Goal: Task Accomplishment & Management: Use online tool/utility

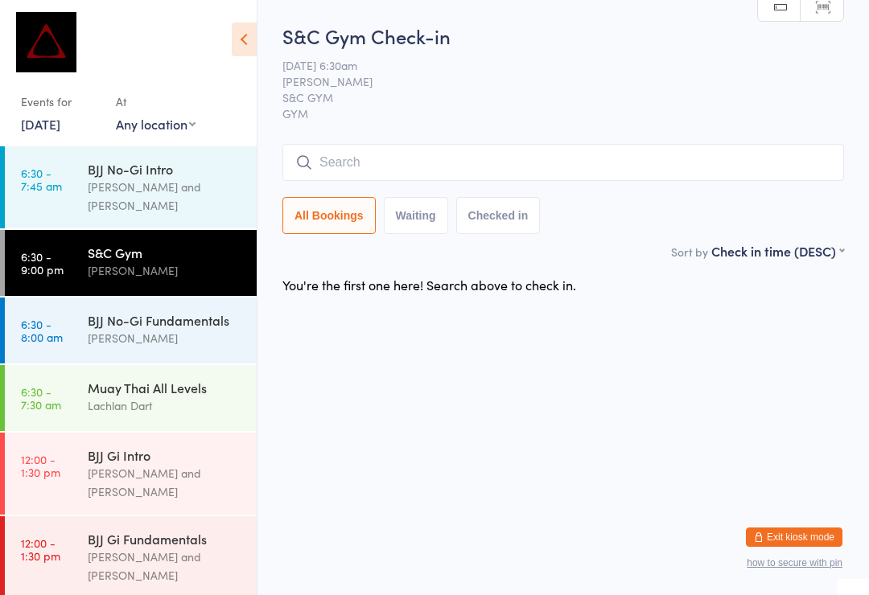
scroll to position [178, 0]
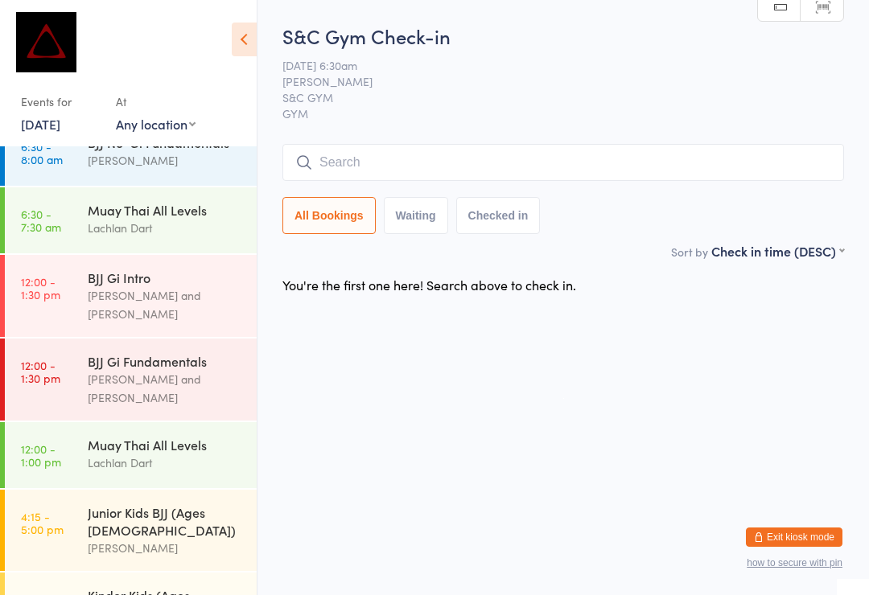
click at [196, 504] on div "Junior Kids BJJ (Ages [DEMOGRAPHIC_DATA])" at bounding box center [165, 521] width 155 height 35
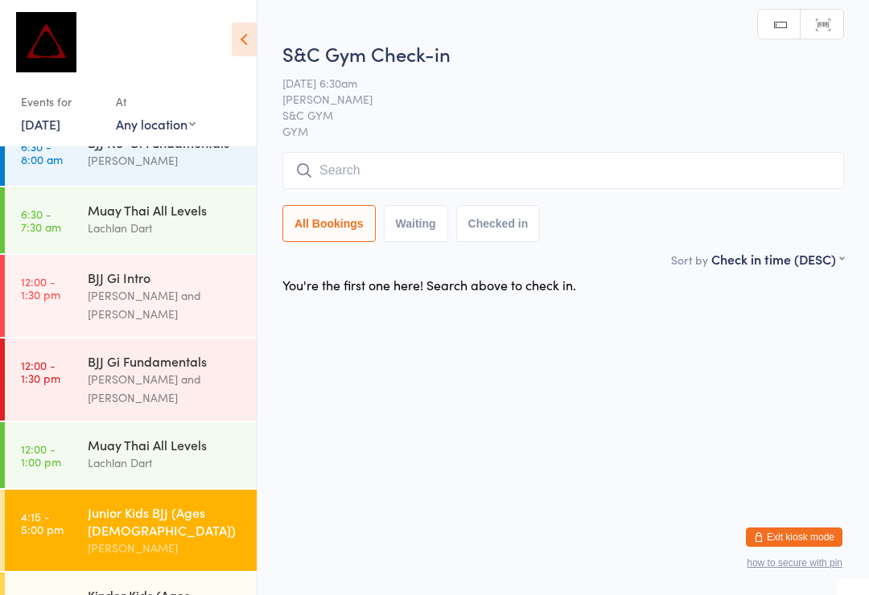
click at [553, 167] on input "search" at bounding box center [563, 170] width 562 height 37
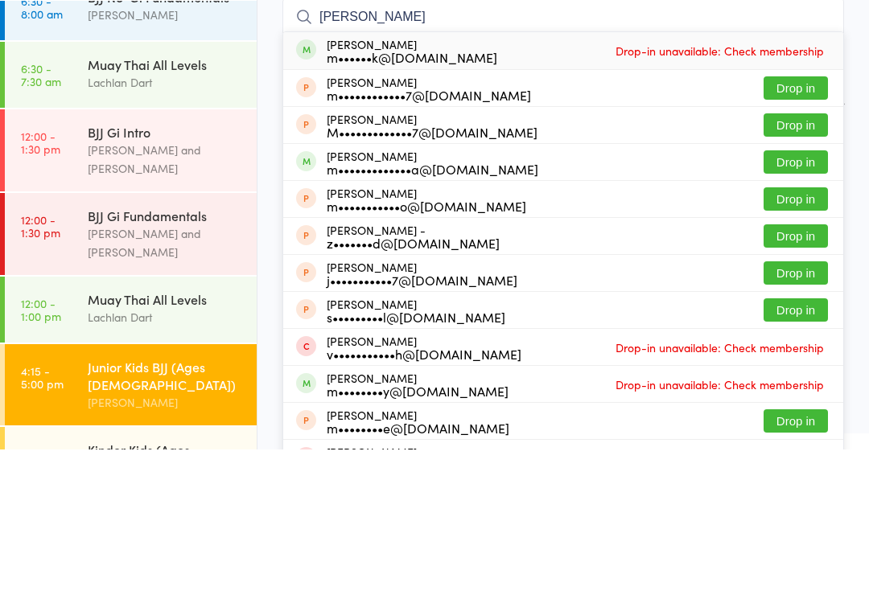
type input "[PERSON_NAME]"
click at [810, 296] on button "Drop in" at bounding box center [795, 307] width 64 height 23
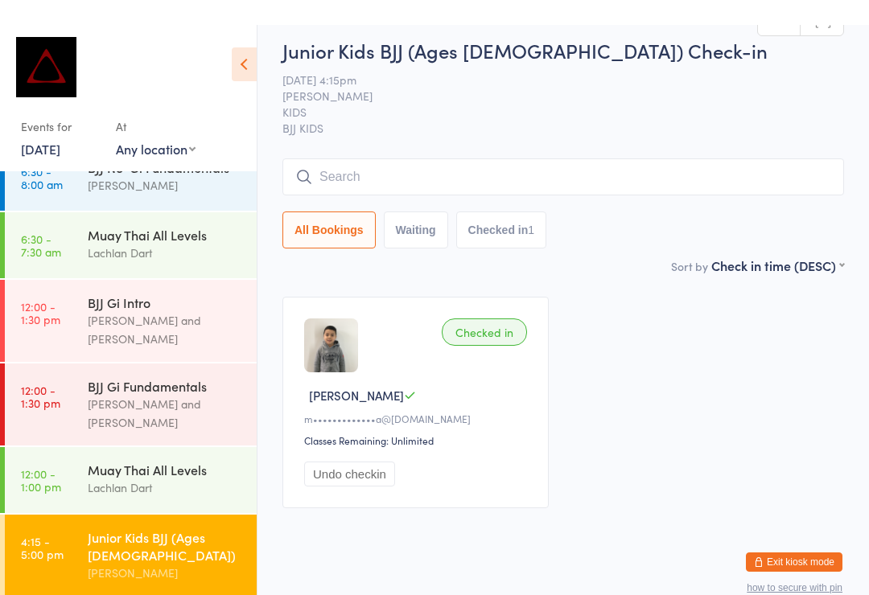
scroll to position [6, 0]
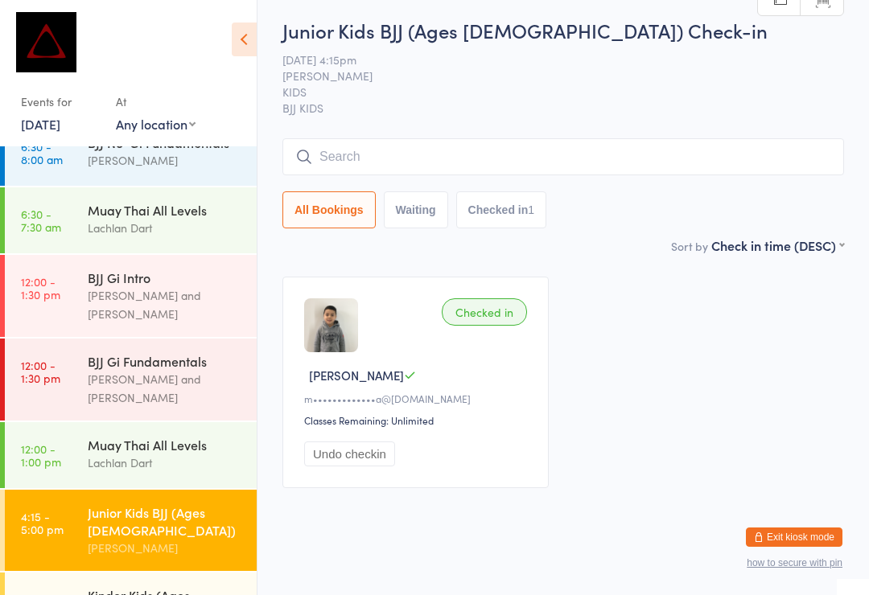
click at [572, 138] on input "search" at bounding box center [563, 156] width 562 height 37
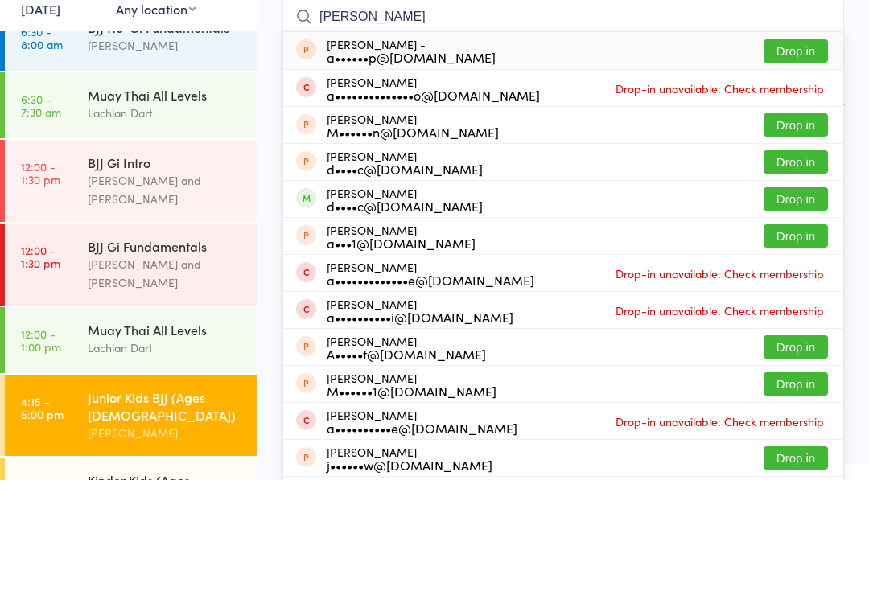
type input "[PERSON_NAME]"
click at [800, 265] on button "Drop in" at bounding box center [795, 276] width 64 height 23
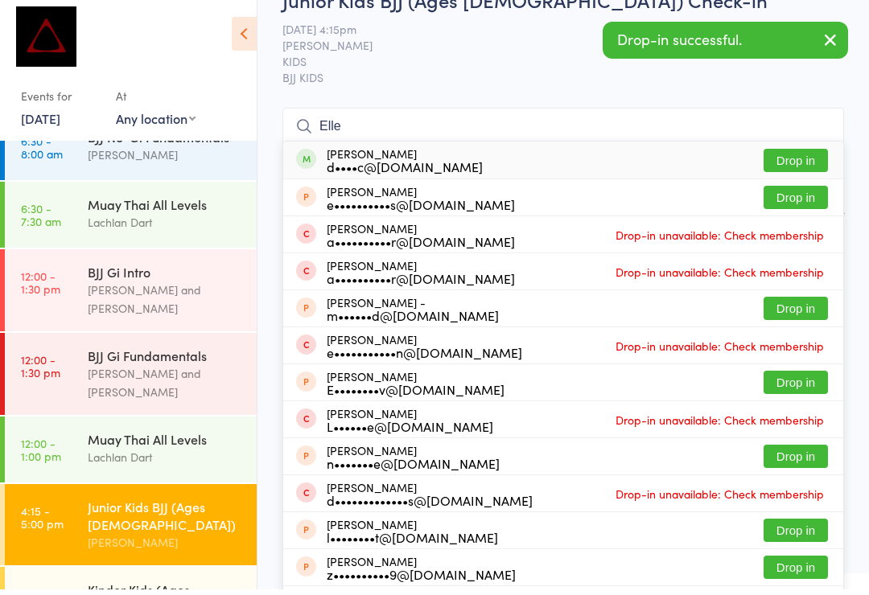
type input "Elle"
click at [804, 155] on button "Drop in" at bounding box center [795, 165] width 64 height 23
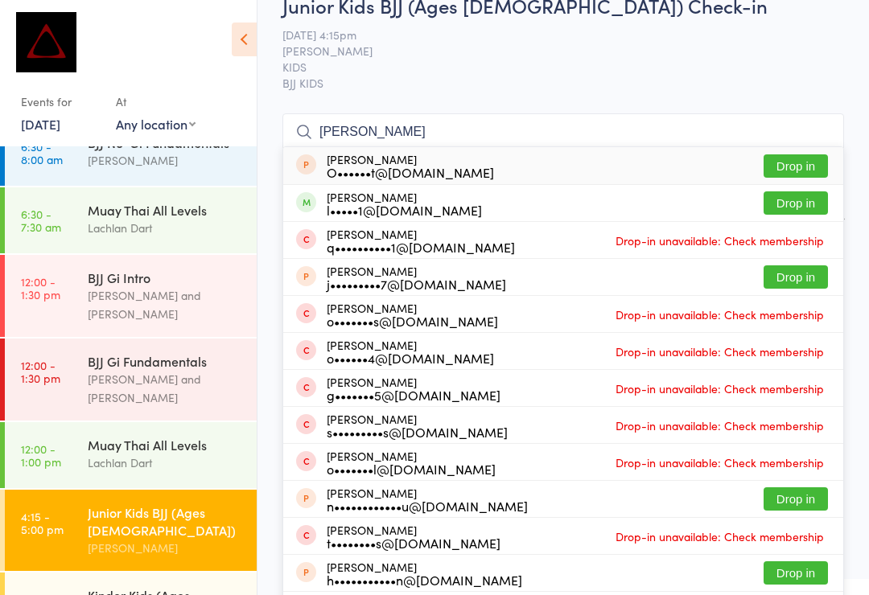
type input "[PERSON_NAME]"
click at [790, 211] on button "Drop in" at bounding box center [795, 202] width 64 height 23
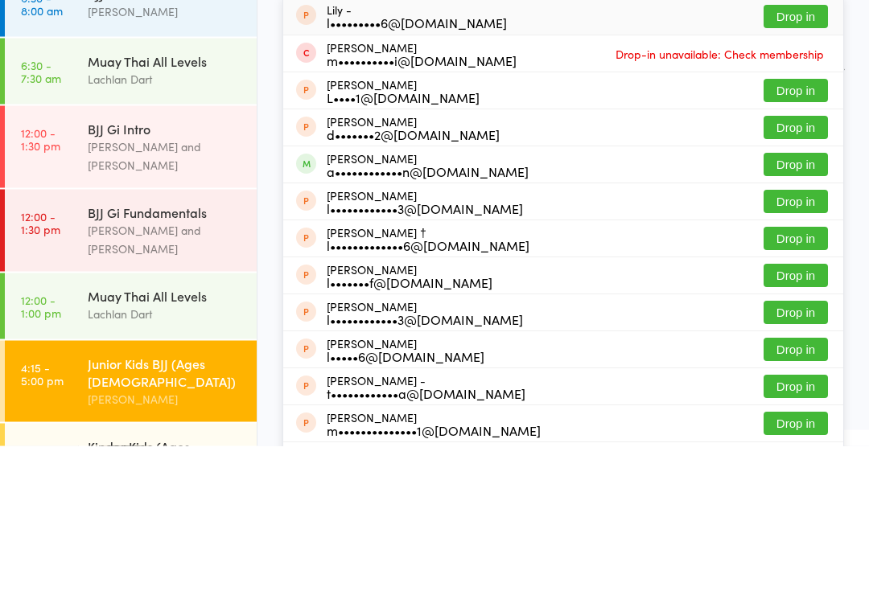
type input "LiLy"
click at [381, 315] on div "a••••••••••••n@[DOMAIN_NAME]" at bounding box center [428, 321] width 202 height 13
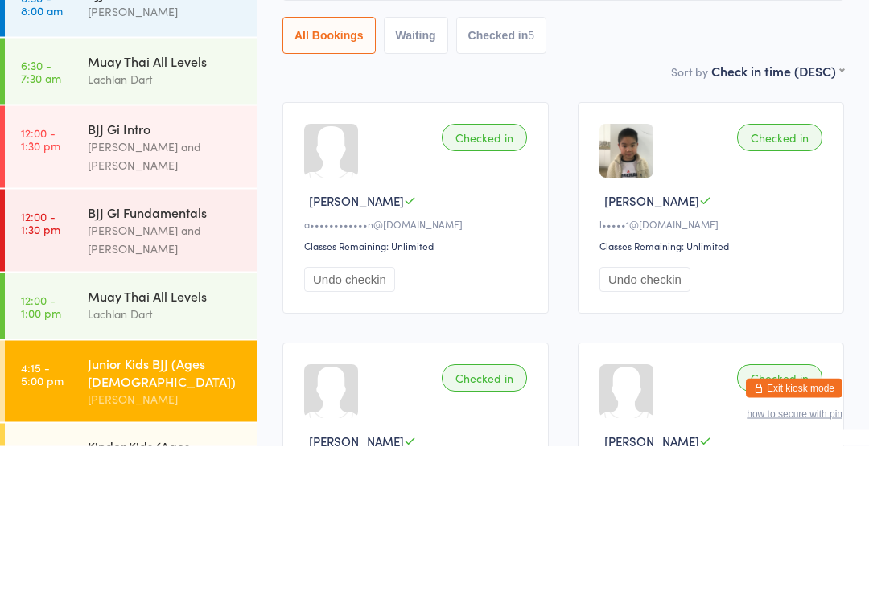
scroll to position [19, 0]
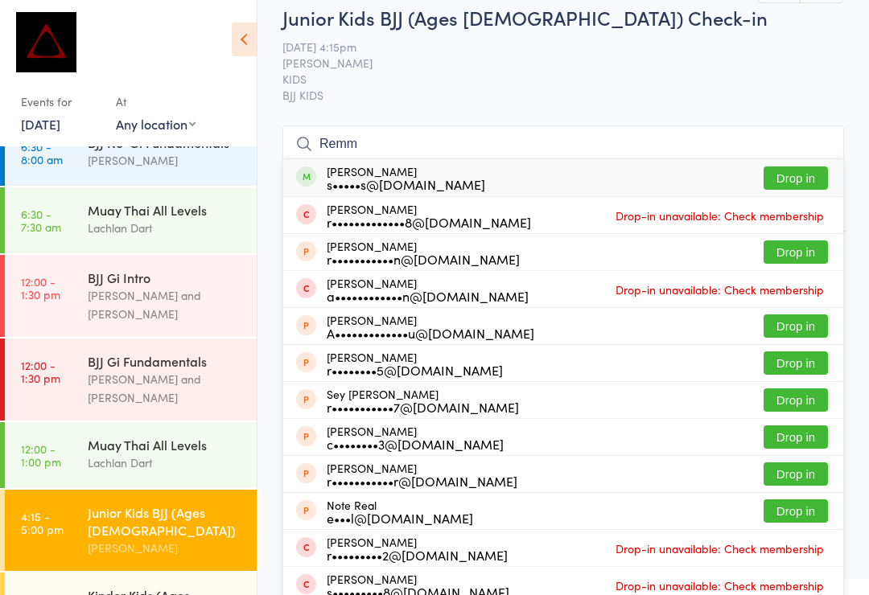
type input "Remm"
click at [805, 184] on button "Drop in" at bounding box center [795, 178] width 64 height 23
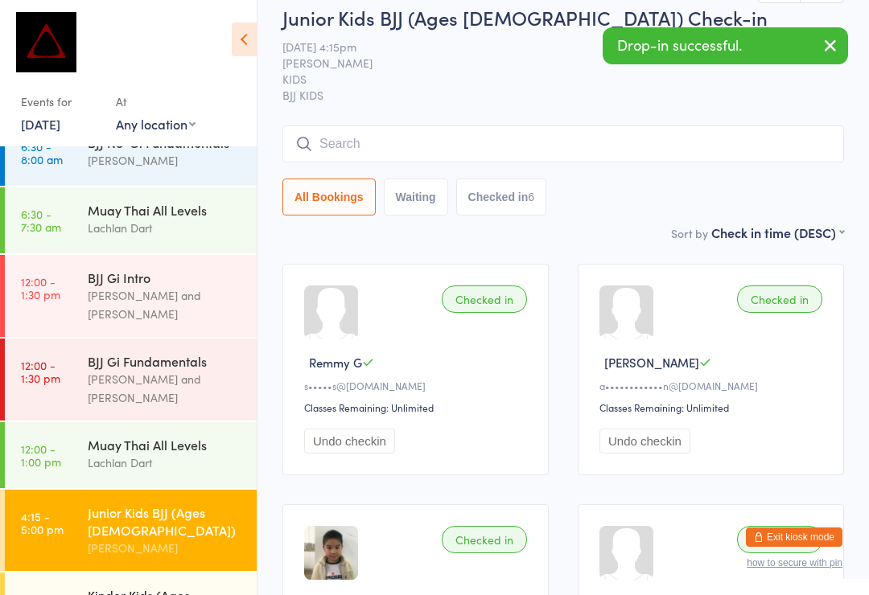
click at [540, 149] on input "search" at bounding box center [563, 143] width 562 height 37
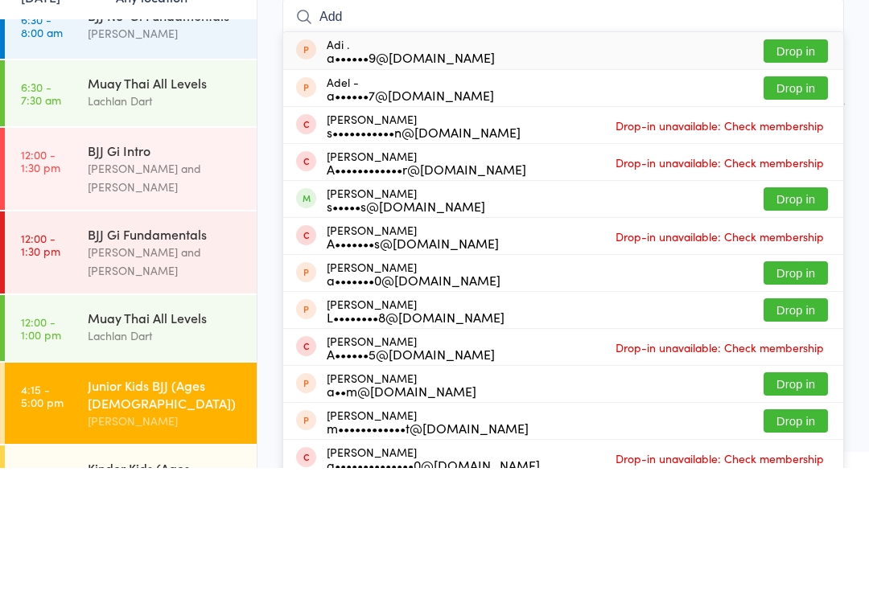
type input "Add"
click at [791, 315] on button "Drop in" at bounding box center [795, 326] width 64 height 23
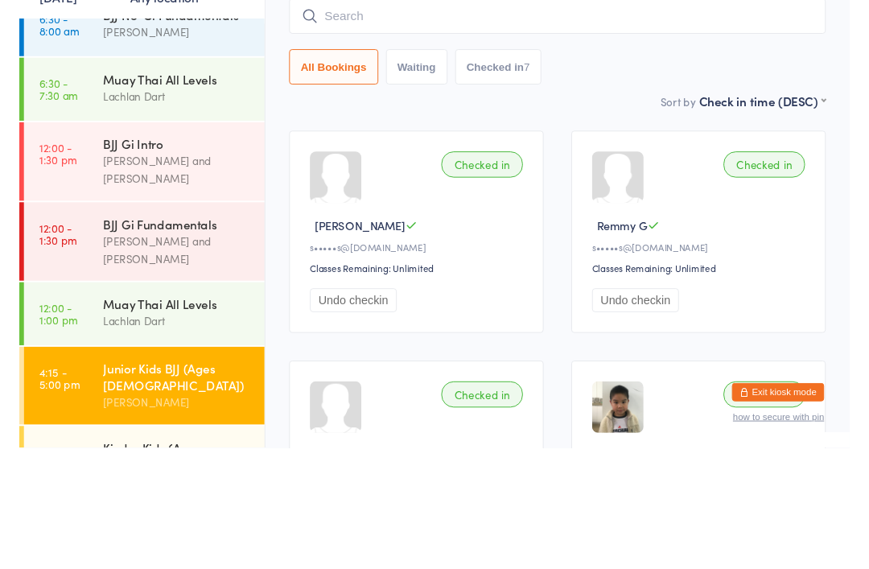
scroll to position [145, 0]
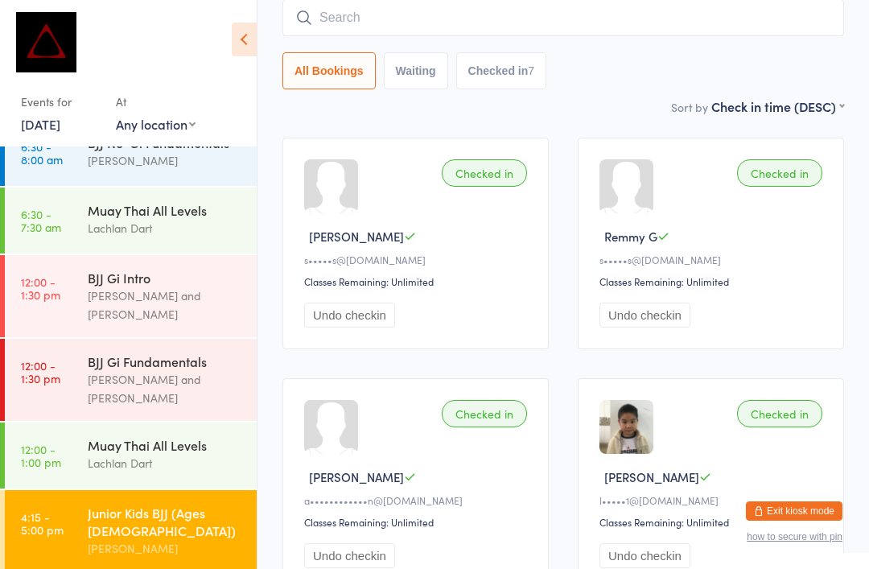
click at [780, 12] on input "search" at bounding box center [563, 17] width 562 height 37
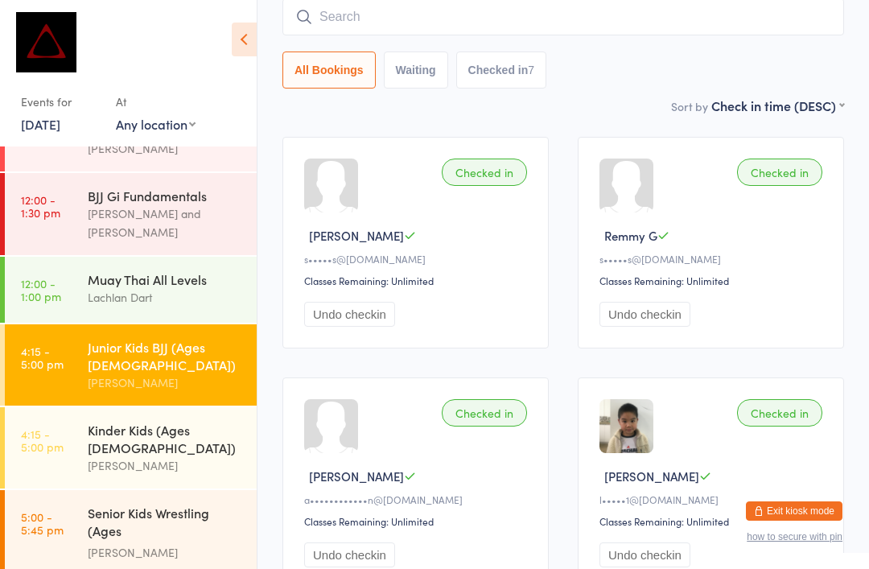
scroll to position [343, 0]
click at [185, 504] on div "Senior Kids Wrestling (Ages [DEMOGRAPHIC_DATA])" at bounding box center [165, 523] width 155 height 39
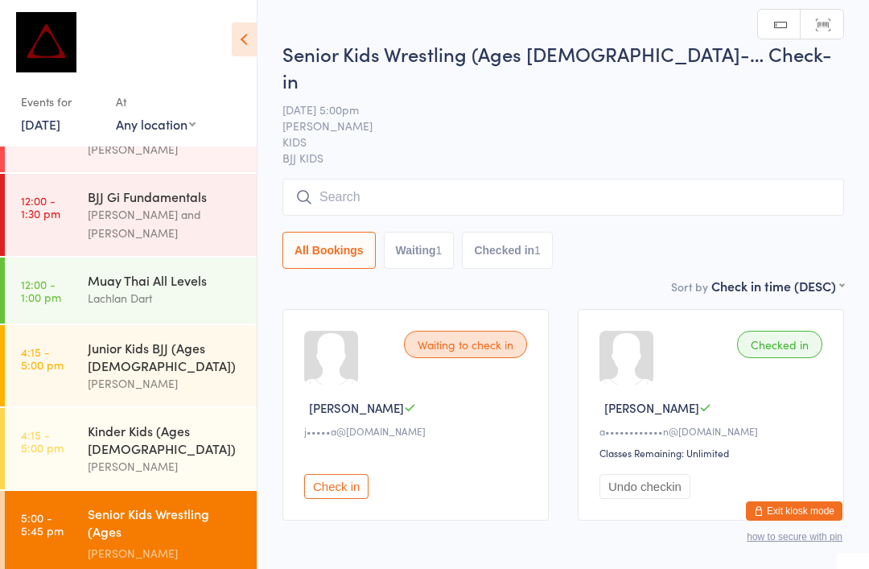
click at [487, 179] on input "search" at bounding box center [563, 197] width 562 height 37
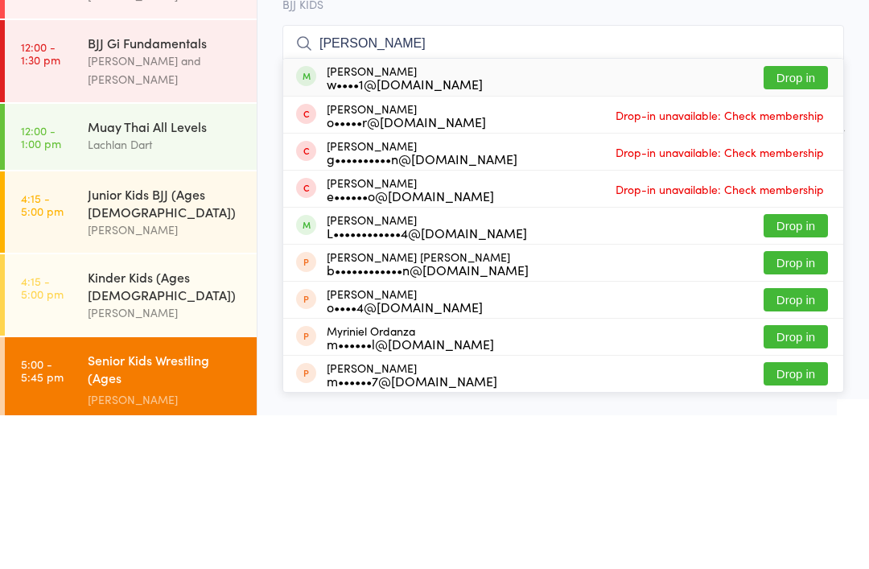
type input "[PERSON_NAME]"
click at [803, 220] on button "Drop in" at bounding box center [795, 231] width 64 height 23
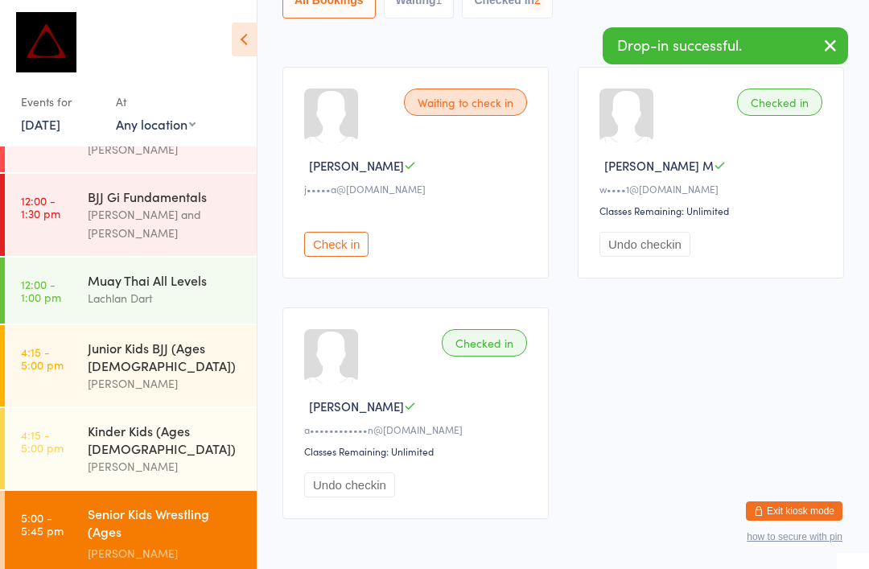
scroll to position [251, 0]
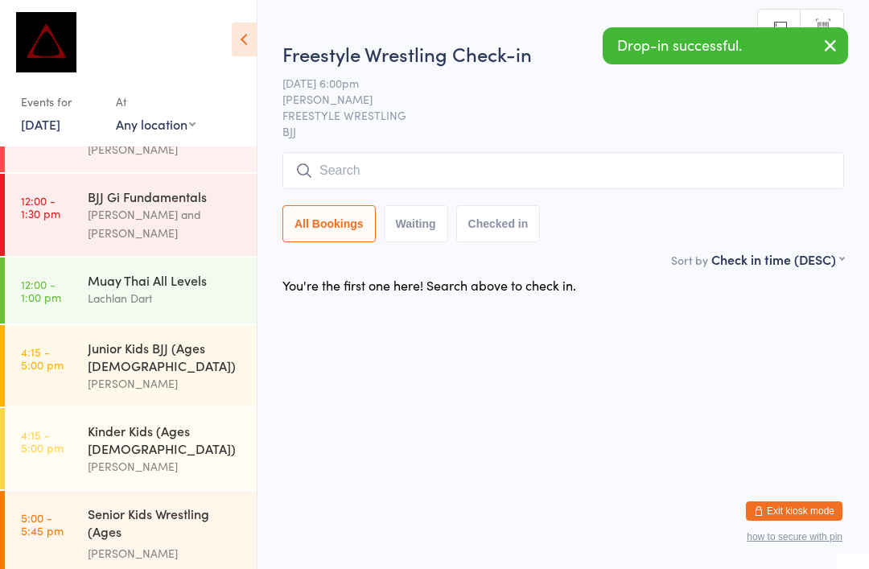
click at [647, 154] on input "search" at bounding box center [563, 170] width 562 height 37
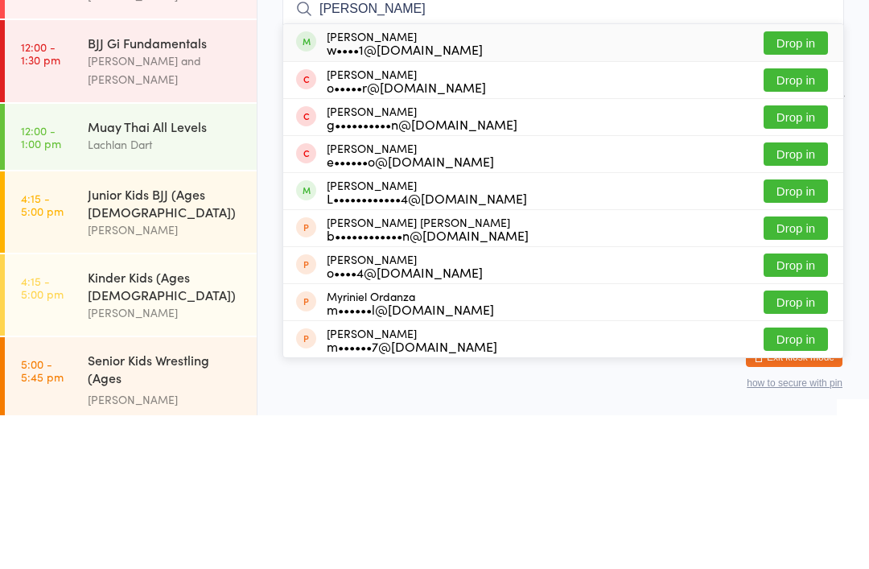
type input "[PERSON_NAME]"
click at [802, 185] on button "Drop in" at bounding box center [795, 196] width 64 height 23
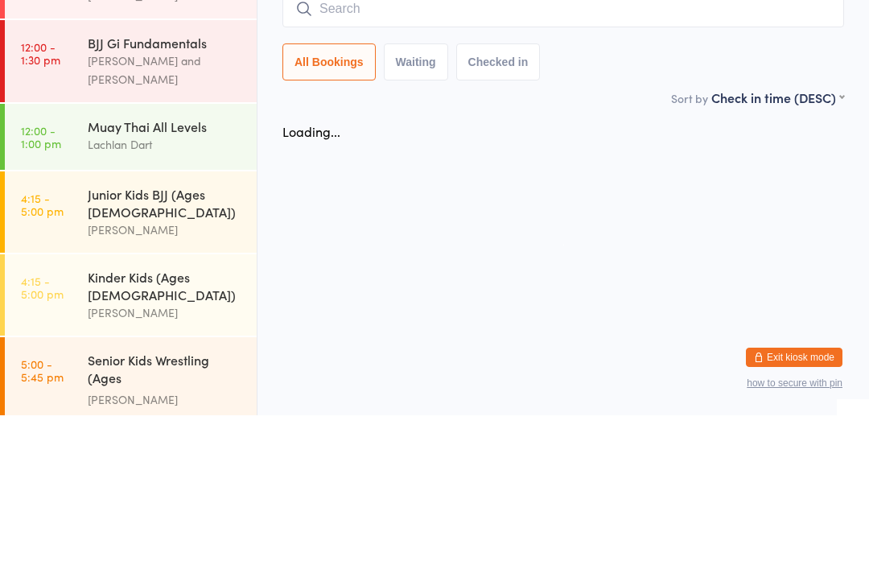
scroll to position [35, 0]
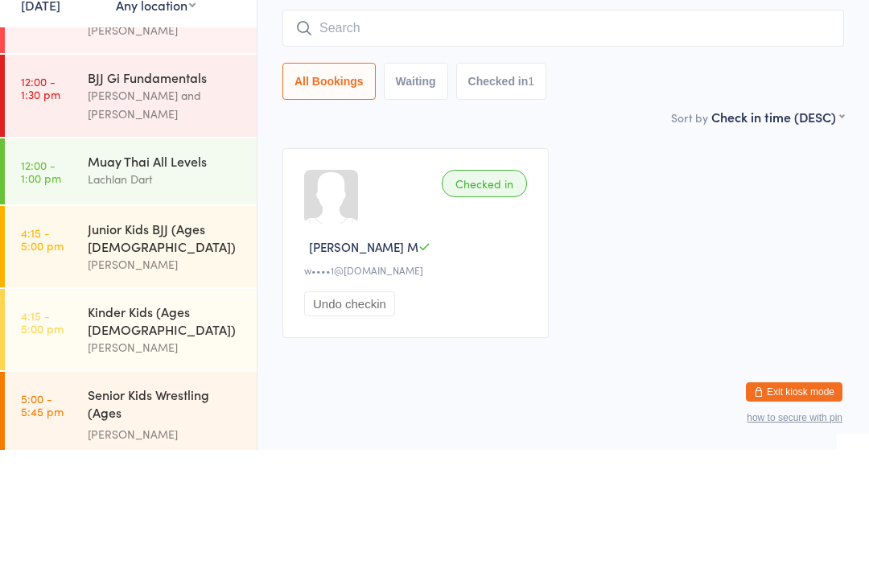
click at [215, 491] on div "Senior Kids Wrestling (Ages [DEMOGRAPHIC_DATA]) [PERSON_NAME]" at bounding box center [172, 533] width 169 height 85
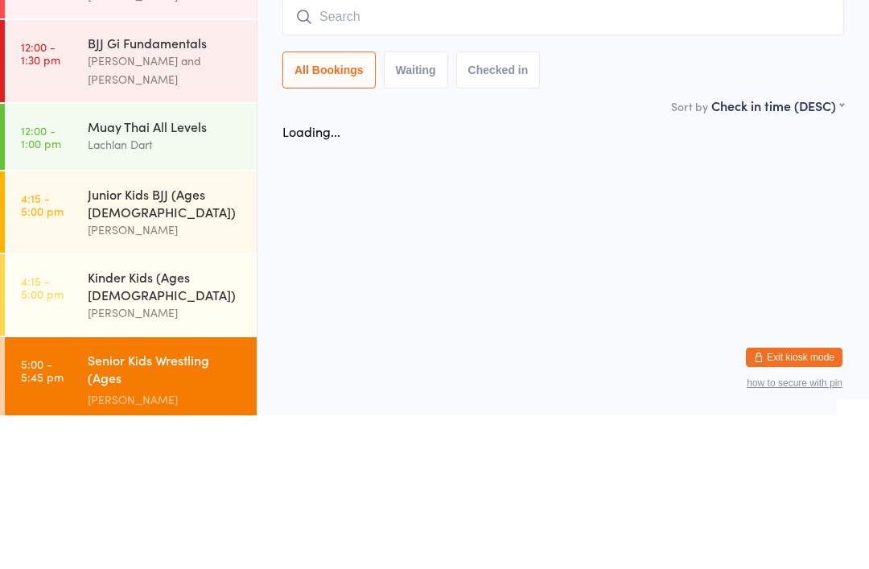
scroll to position [154, 0]
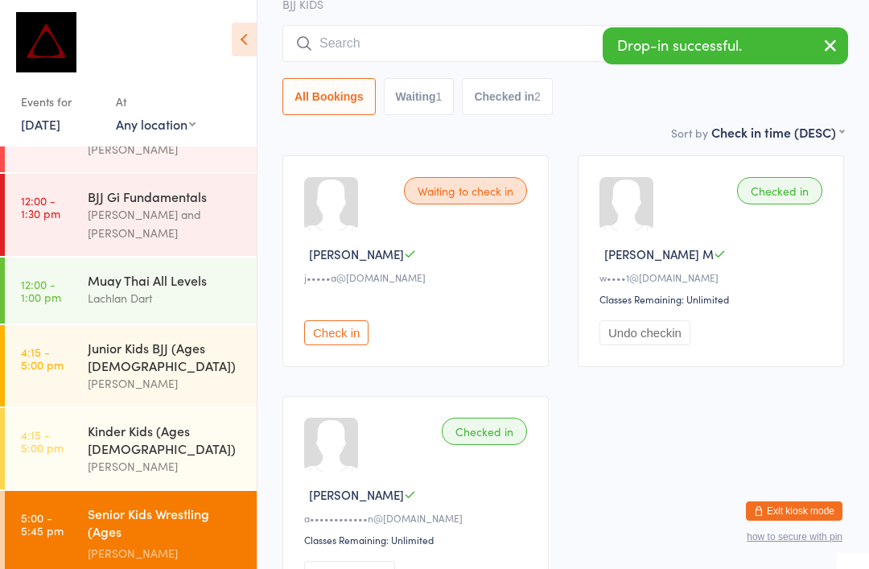
click at [208, 374] on div "[PERSON_NAME]" at bounding box center [165, 383] width 155 height 19
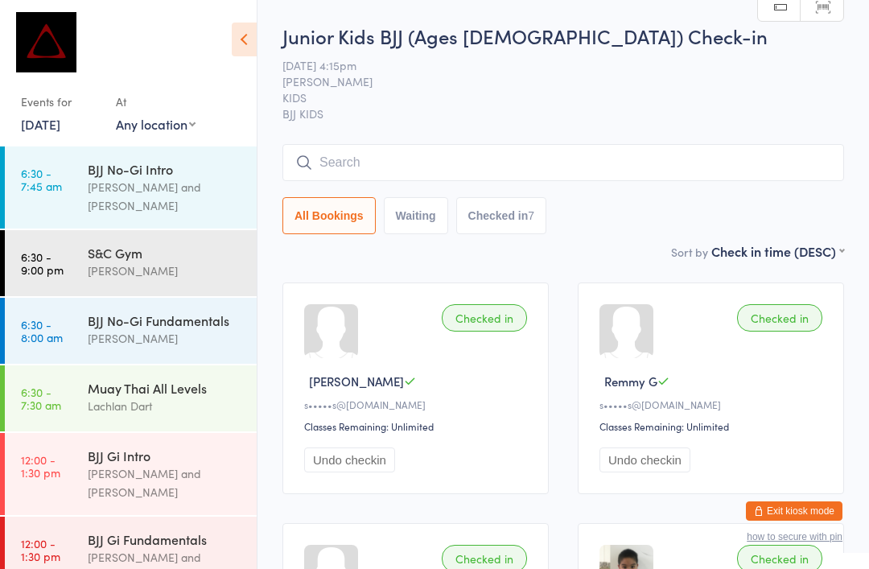
click at [167, 261] on div "[PERSON_NAME]" at bounding box center [165, 270] width 155 height 19
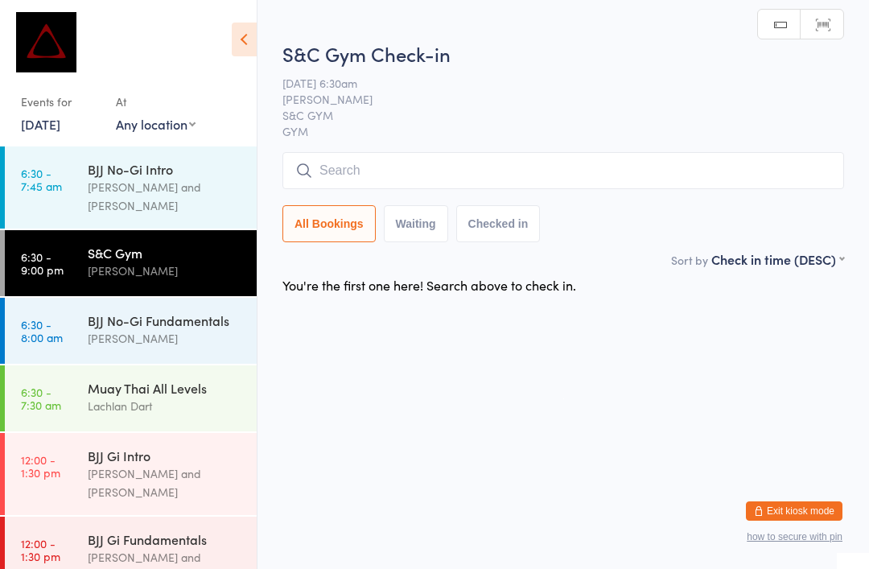
click at [492, 174] on input "search" at bounding box center [563, 170] width 562 height 37
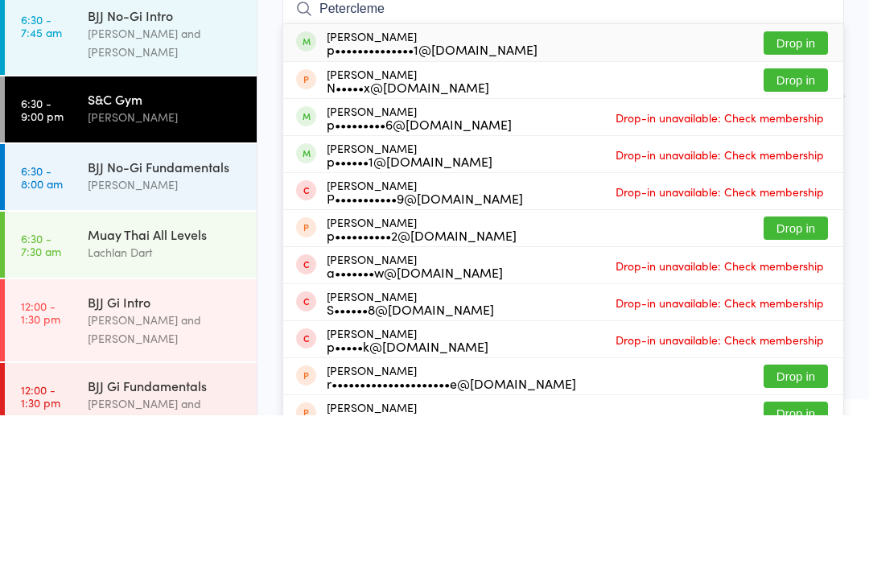
type input "Petercleme"
click at [804, 185] on button "Drop in" at bounding box center [795, 196] width 64 height 23
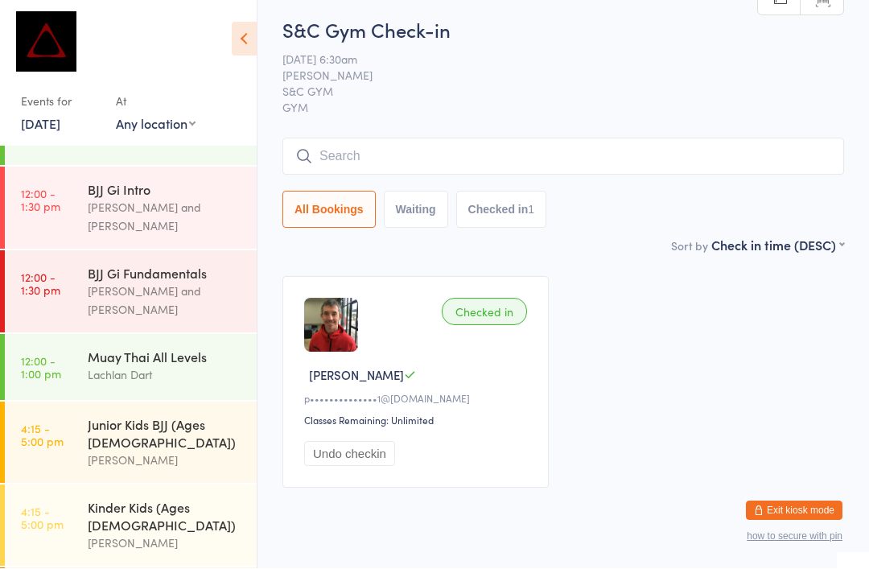
scroll to position [266, 0]
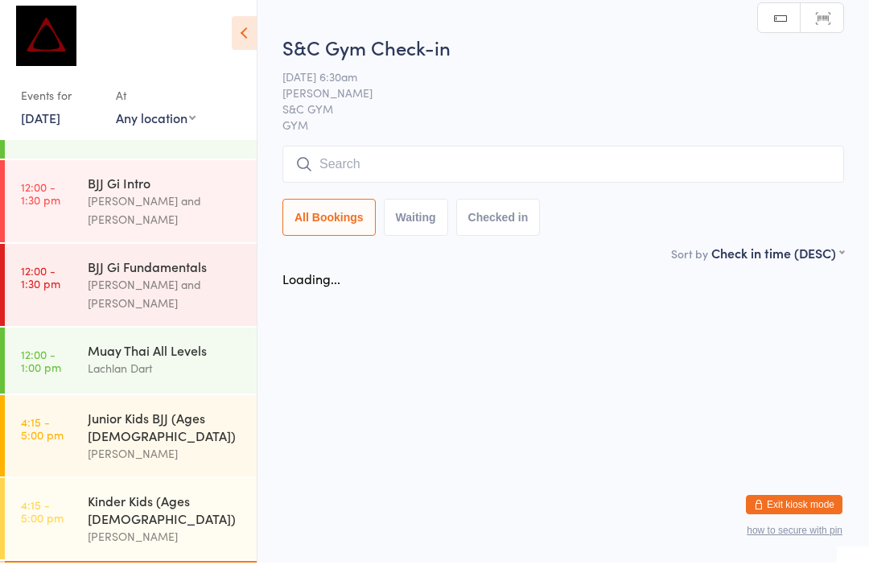
scroll to position [6, 0]
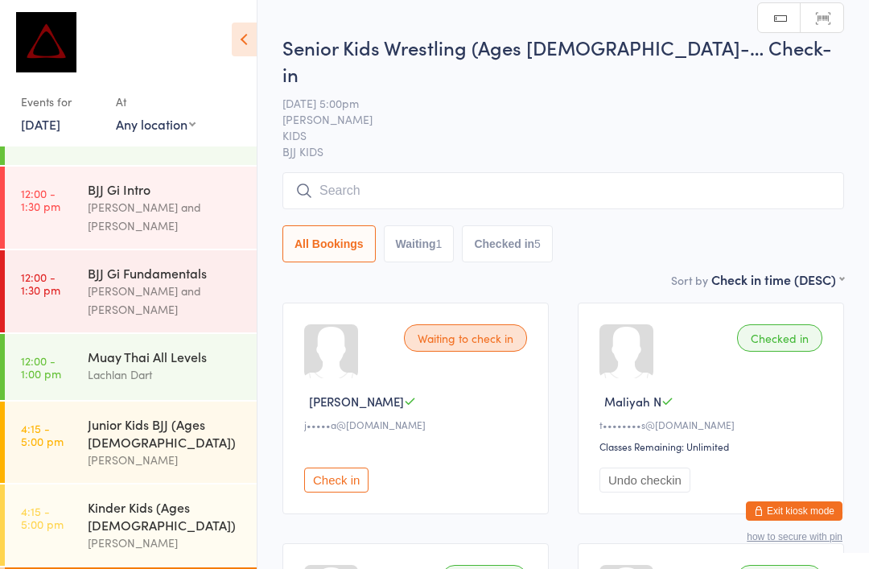
click at [375, 172] on input "search" at bounding box center [563, 190] width 562 height 37
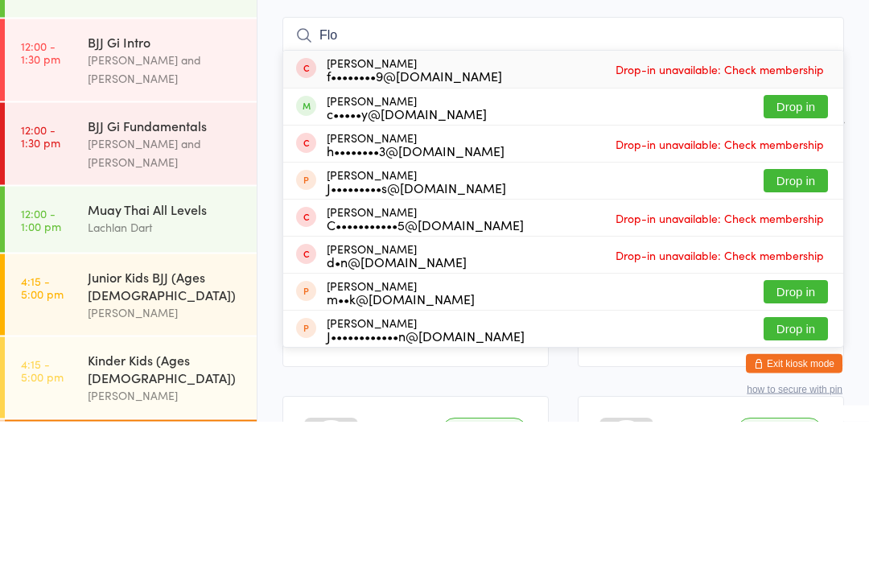
type input "Flo"
click at [817, 243] on button "Drop in" at bounding box center [795, 254] width 64 height 23
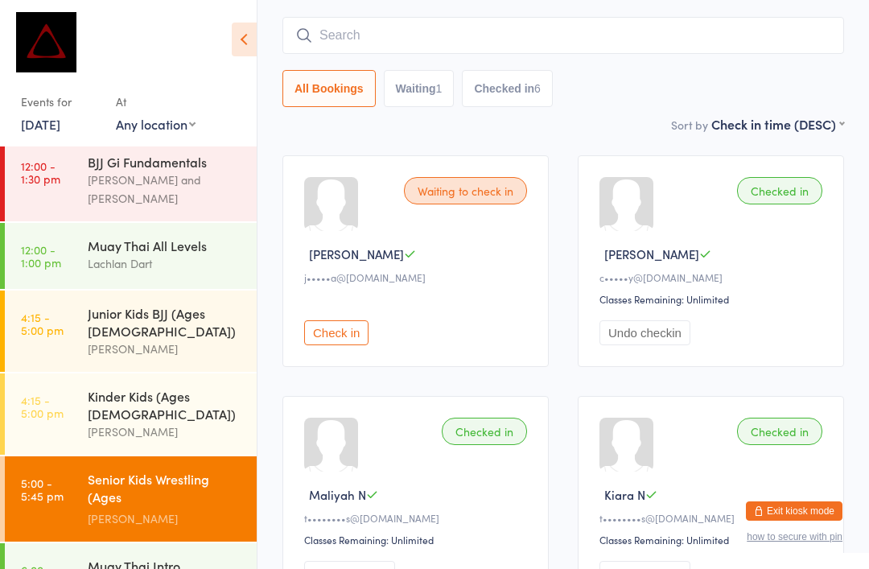
scroll to position [376, 0]
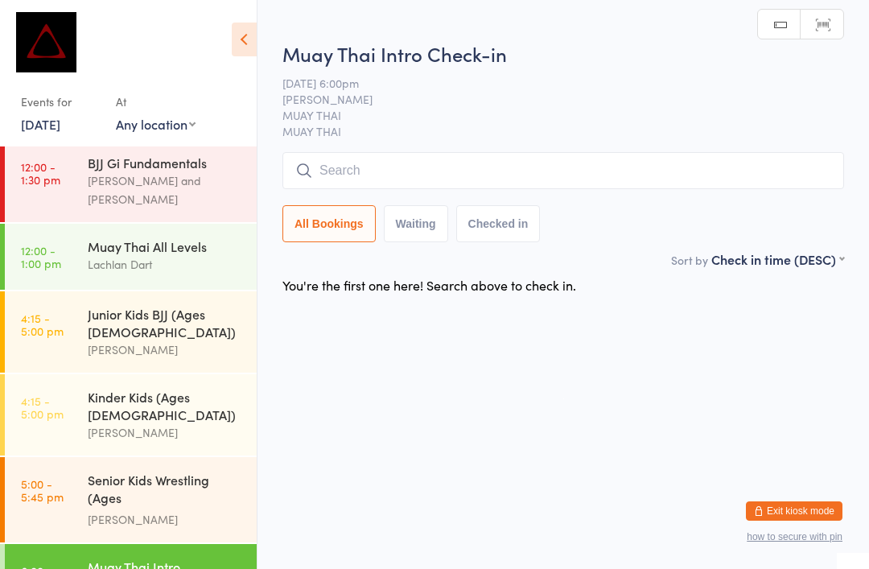
click at [434, 163] on input "search" at bounding box center [563, 170] width 562 height 37
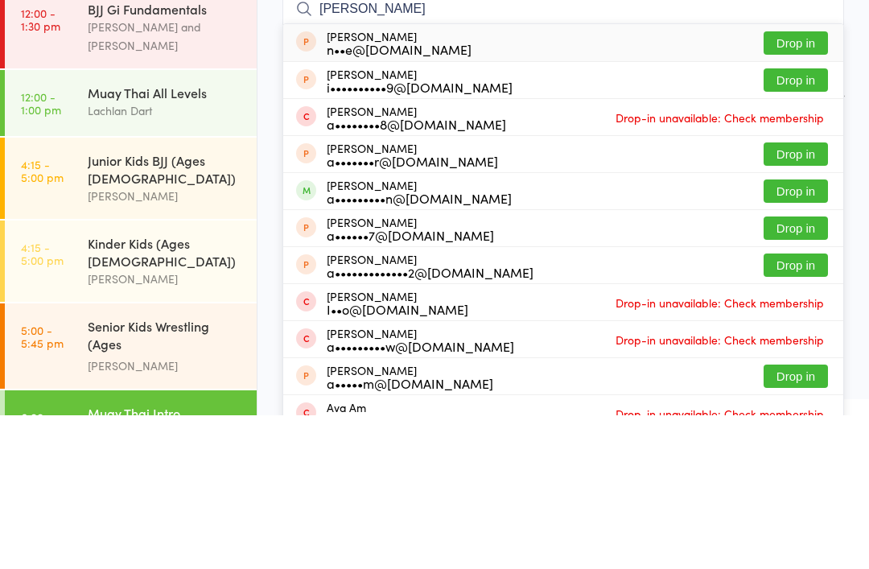
type input "[PERSON_NAME]"
click at [784, 333] on button "Drop in" at bounding box center [795, 344] width 64 height 23
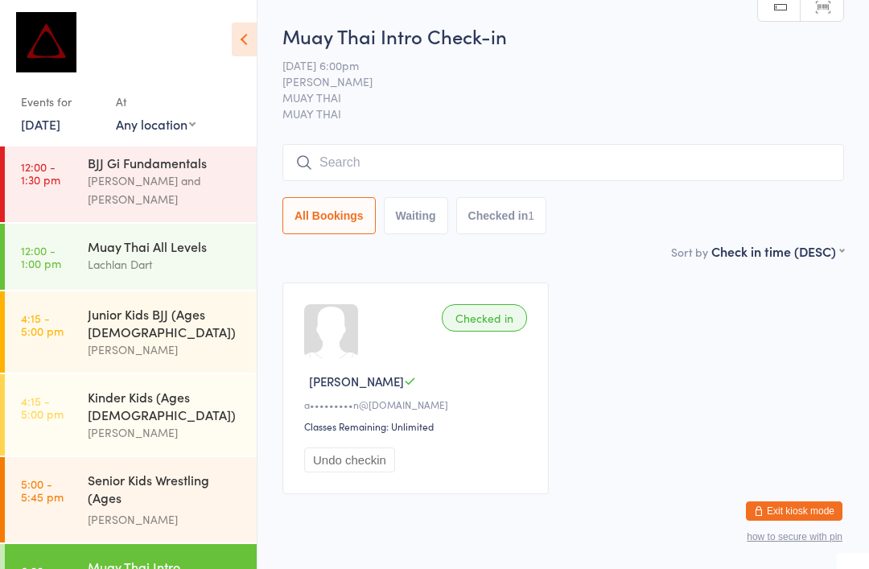
click at [203, 224] on div "Muay Thai All Levels Lachlan Dart" at bounding box center [172, 256] width 169 height 64
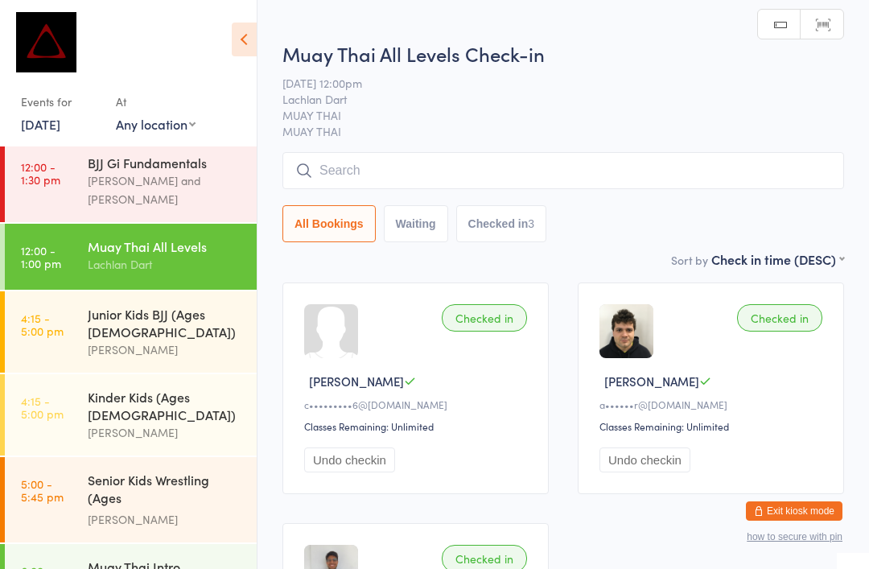
click at [652, 187] on input "search" at bounding box center [563, 170] width 562 height 37
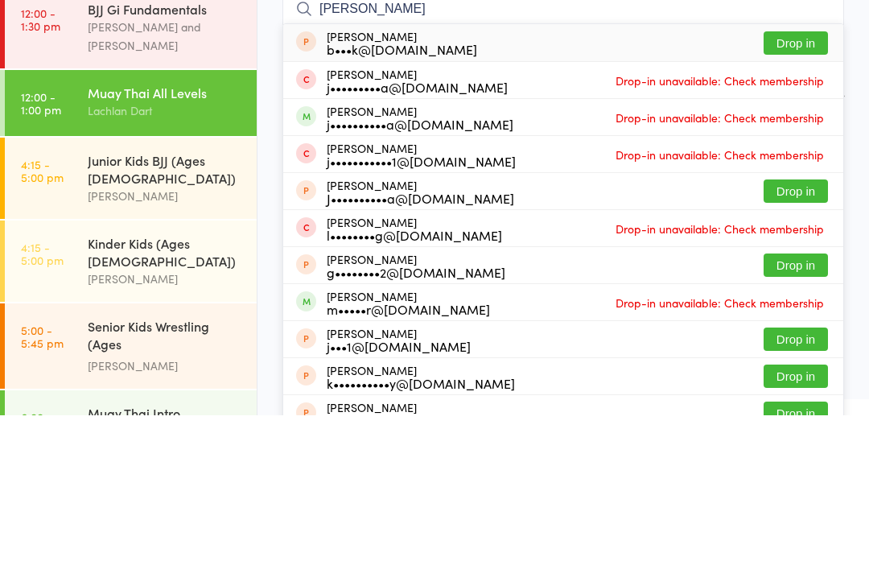
type input "[PERSON_NAME]"
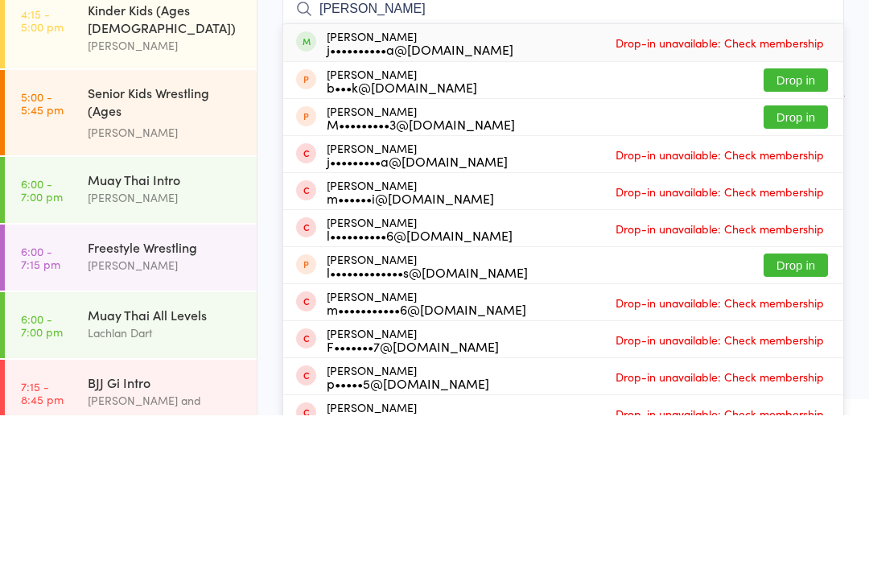
scroll to position [608, 0]
click at [187, 411] on div "[PERSON_NAME]" at bounding box center [165, 420] width 155 height 19
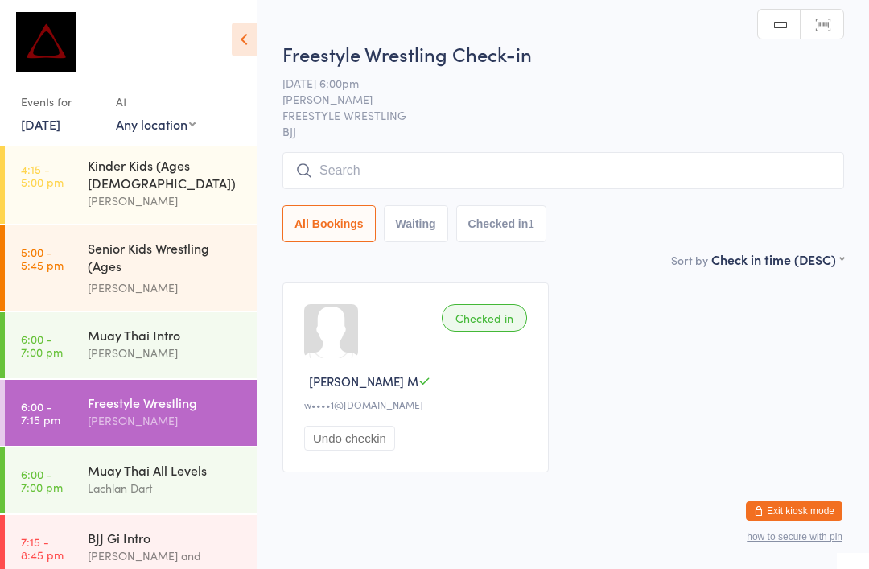
click at [526, 175] on input "search" at bounding box center [563, 170] width 562 height 37
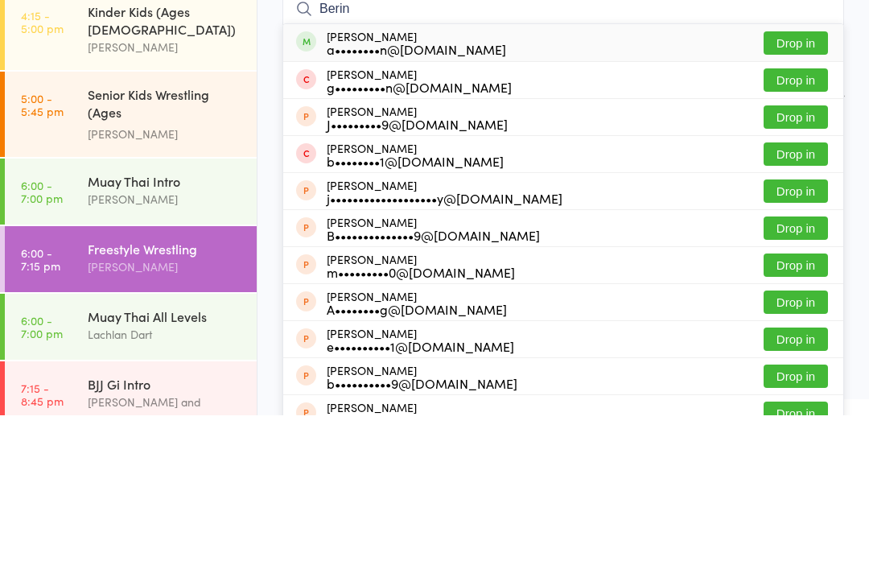
type input "Berin"
click at [802, 185] on button "Drop in" at bounding box center [795, 196] width 64 height 23
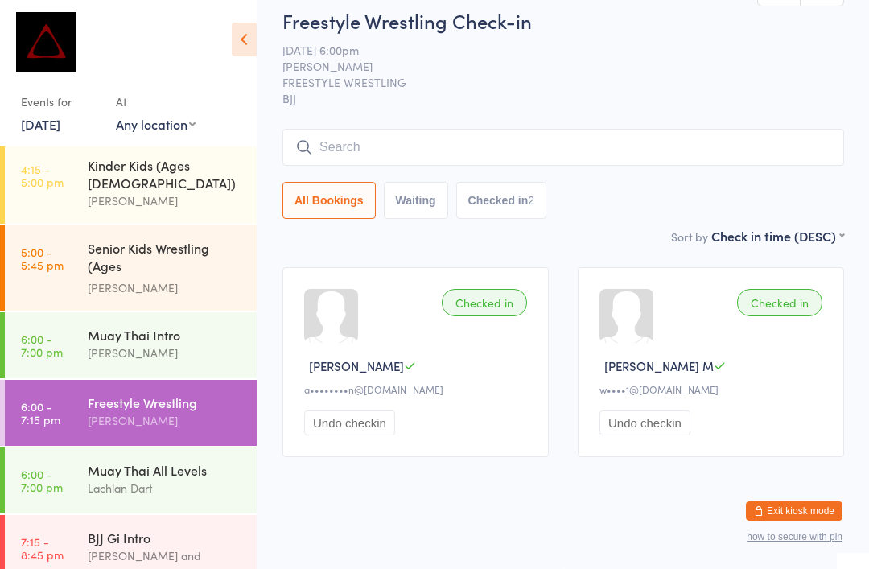
click at [79, 447] on link "6:00 - 7:00 pm Muay Thai All Levels Lachlan Dart" at bounding box center [131, 480] width 252 height 66
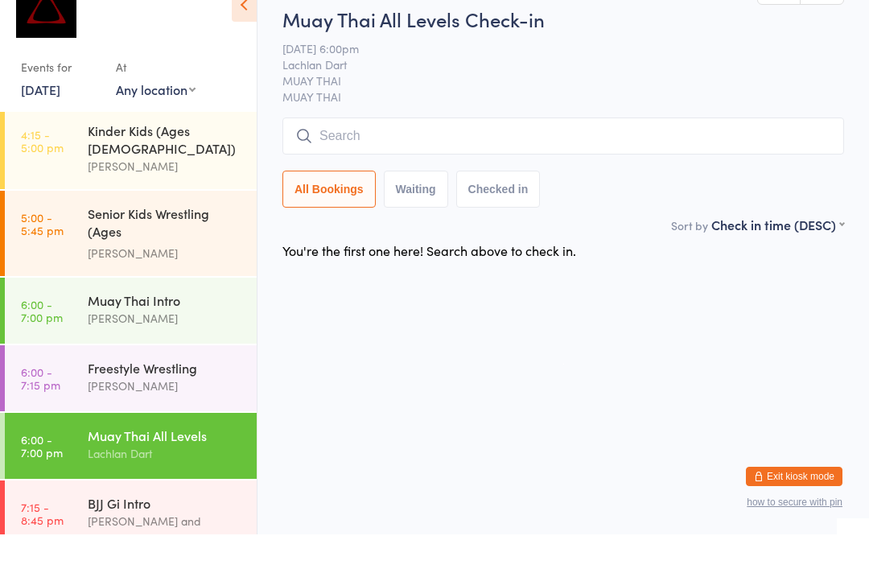
click at [434, 152] on input "search" at bounding box center [563, 170] width 562 height 37
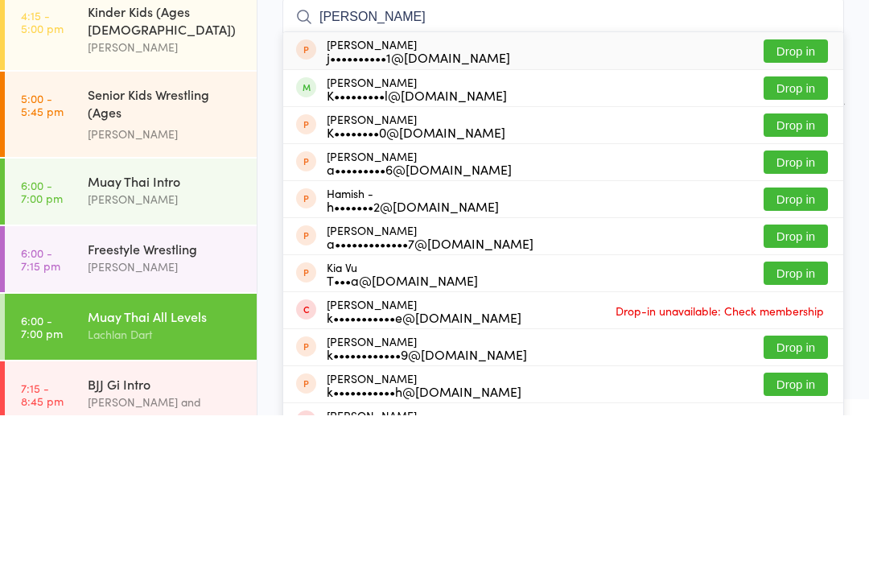
type input "[PERSON_NAME]"
click at [808, 230] on button "Drop in" at bounding box center [795, 241] width 64 height 23
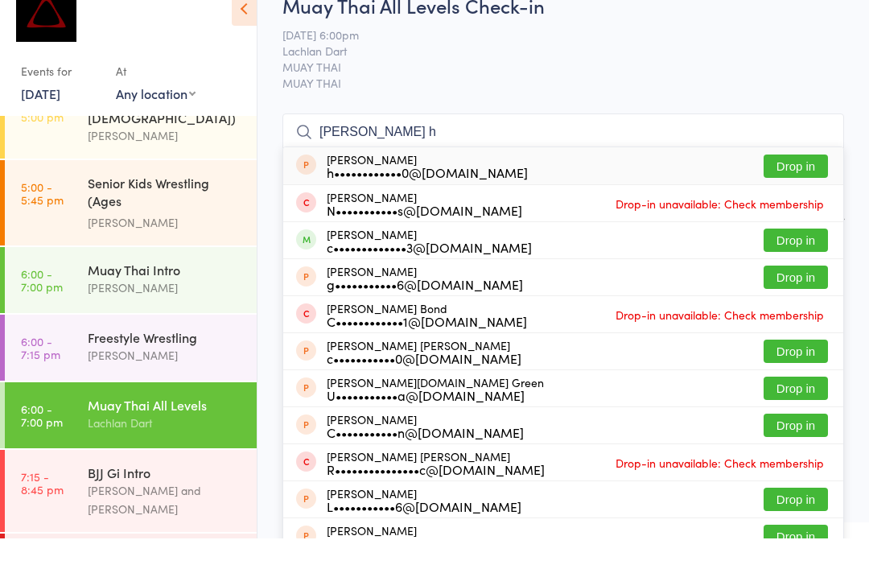
scroll to position [626, 0]
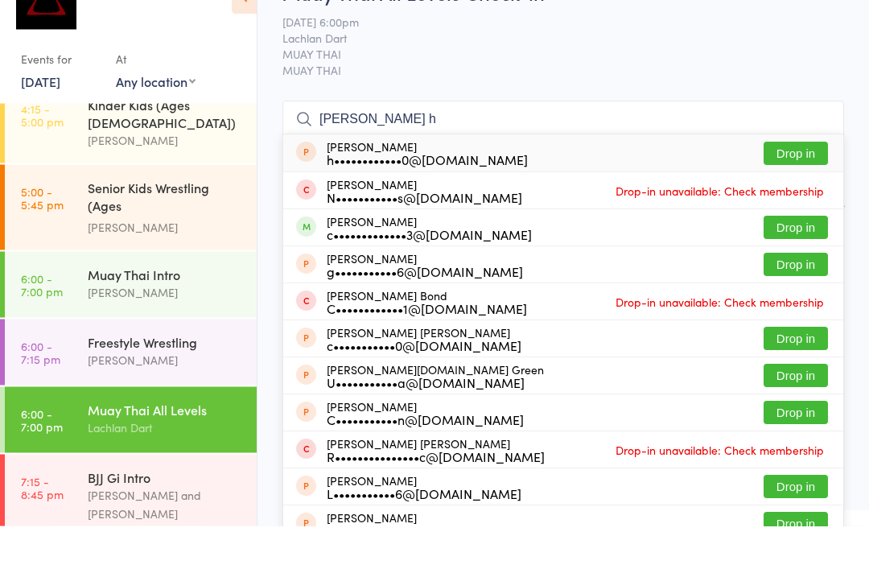
type input "[PERSON_NAME] h"
click at [792, 259] on button "Drop in" at bounding box center [795, 270] width 64 height 23
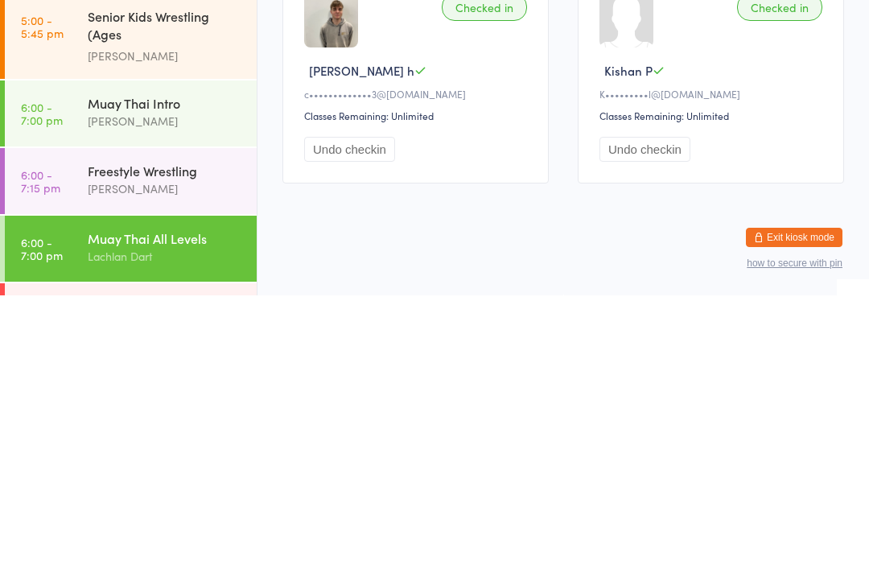
scroll to position [570, 0]
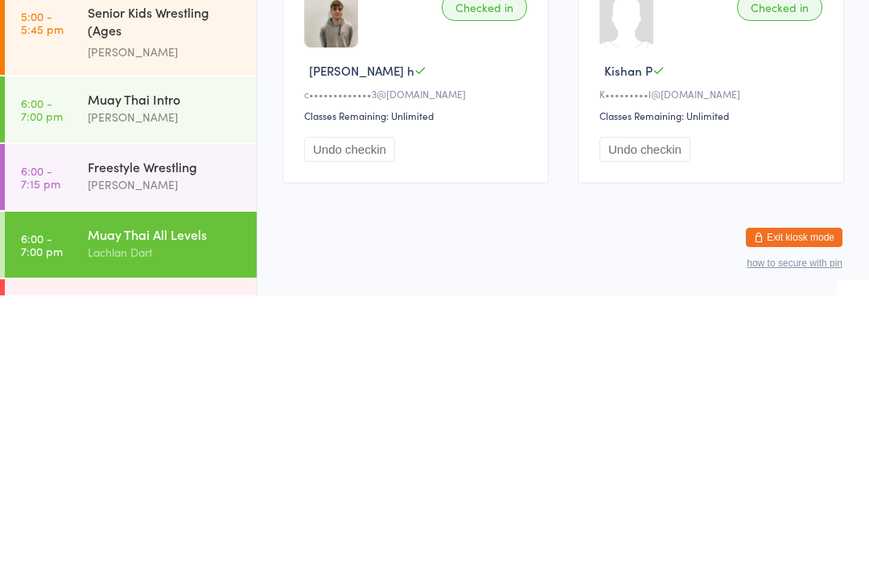
click at [144, 449] on div "[PERSON_NAME]" at bounding box center [165, 458] width 155 height 19
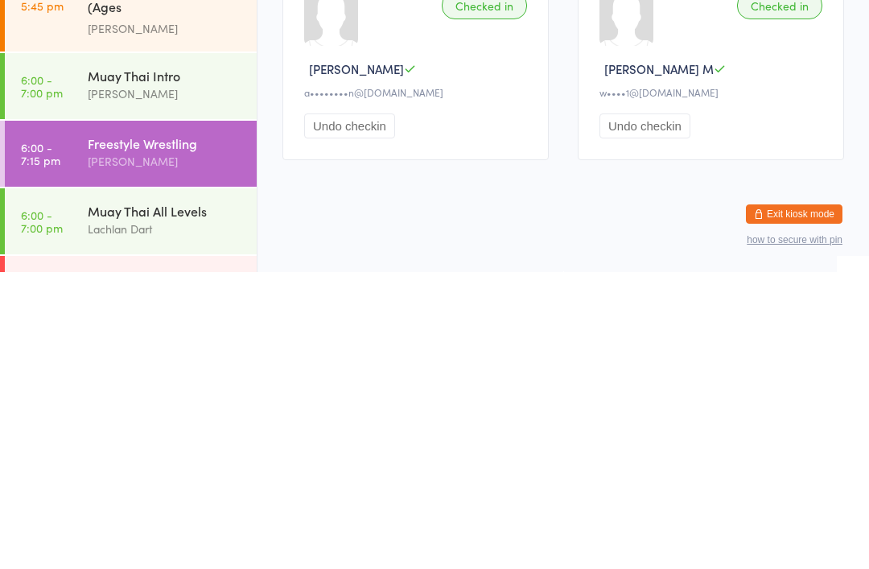
scroll to position [35, 0]
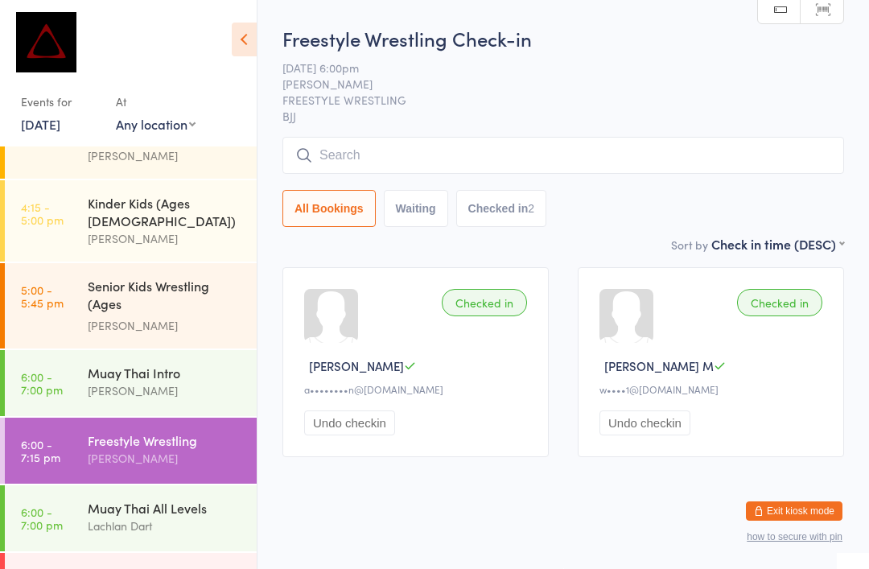
click at [366, 137] on input "search" at bounding box center [563, 155] width 562 height 37
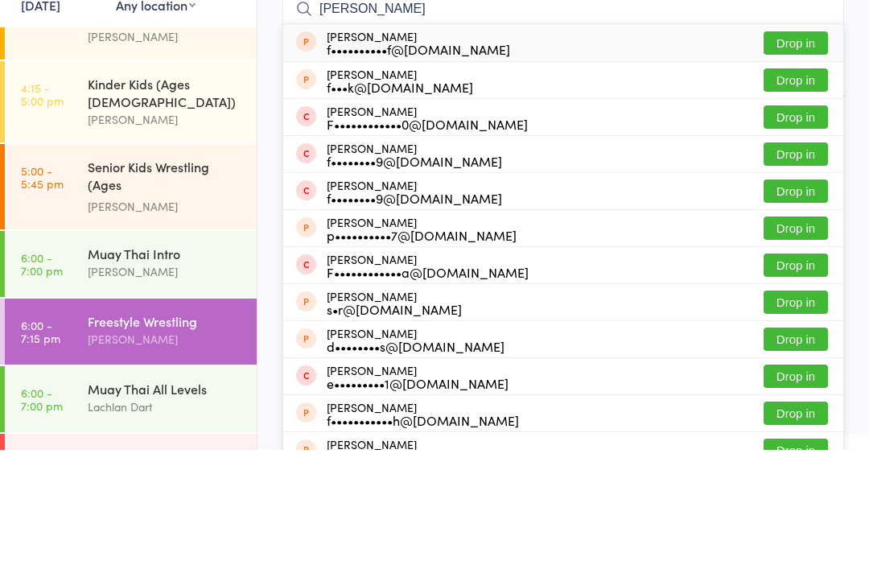
type input "[PERSON_NAME]"
click at [792, 150] on button "Drop in" at bounding box center [795, 161] width 64 height 23
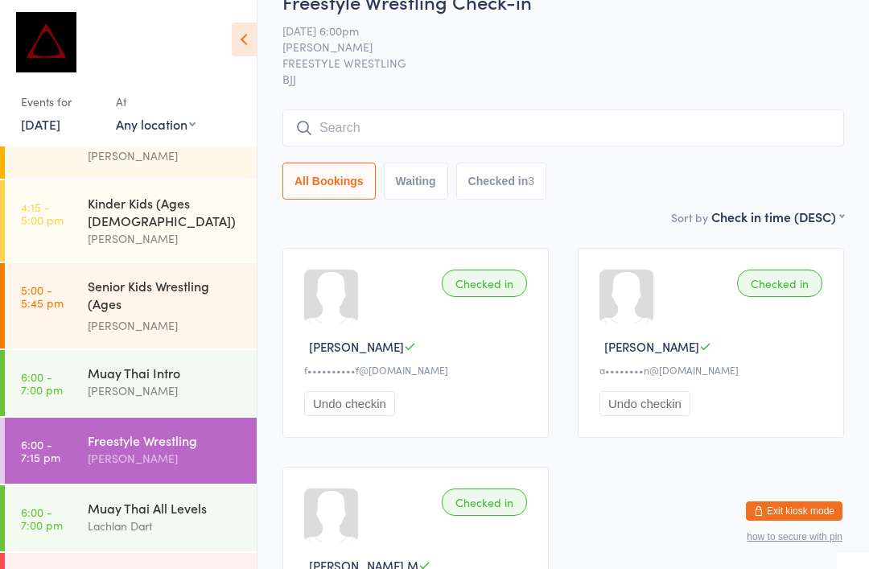
click at [179, 350] on div "Muay Thai Intro [PERSON_NAME]" at bounding box center [172, 382] width 169 height 64
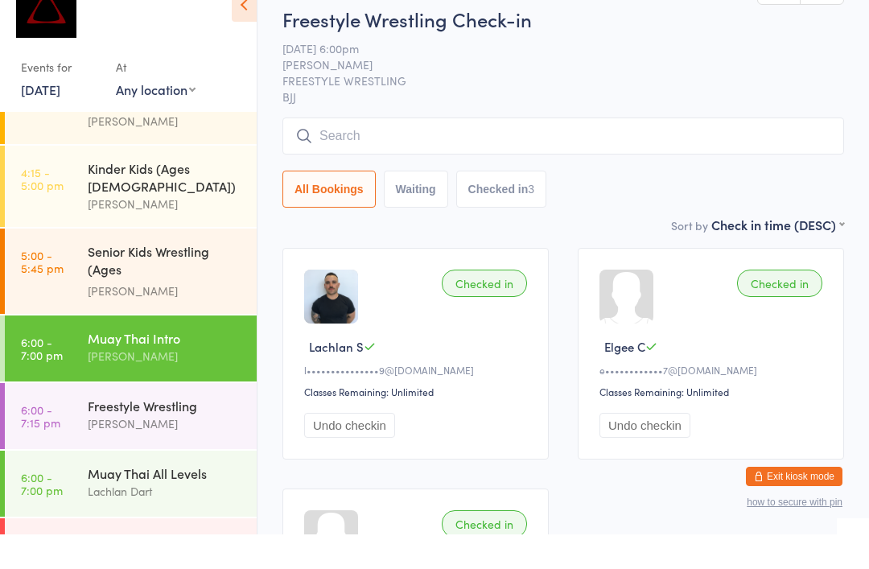
scroll to position [35, 0]
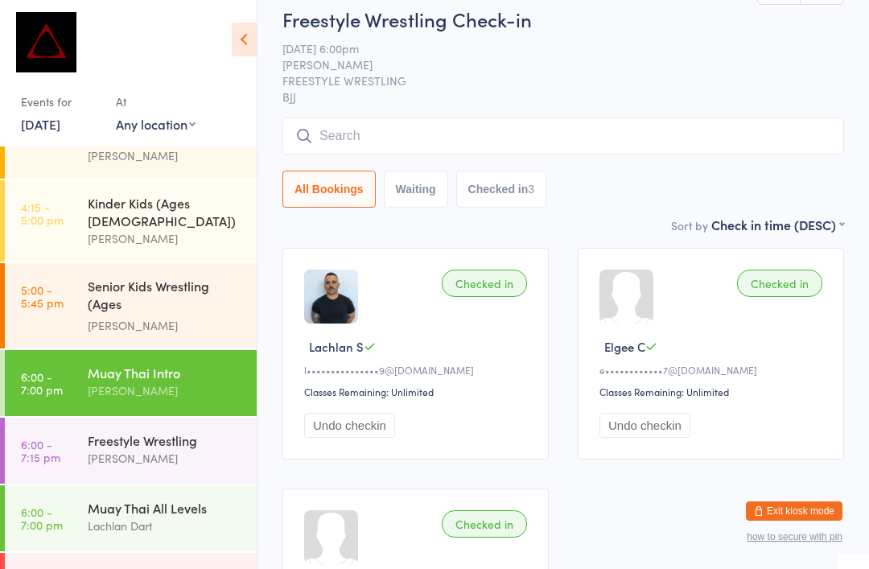
click at [393, 134] on input "search" at bounding box center [563, 135] width 562 height 37
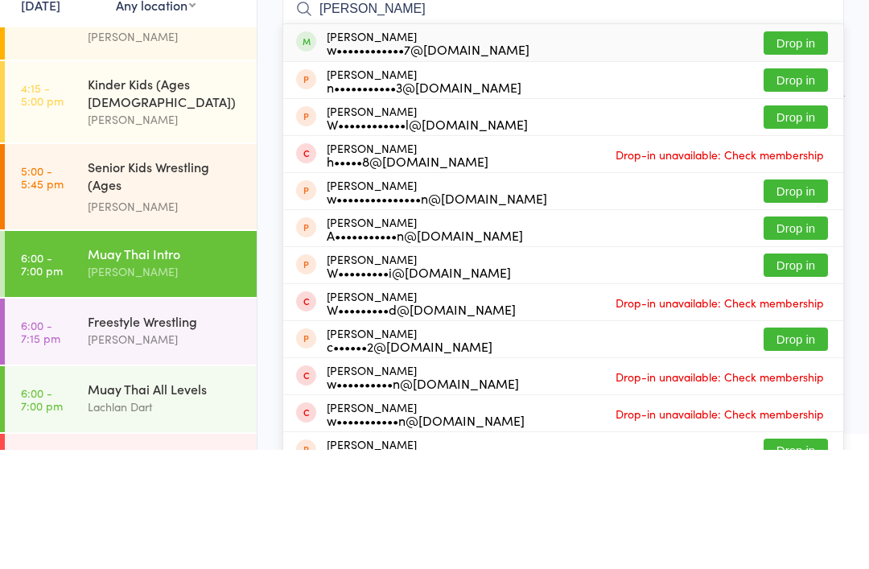
type input "[PERSON_NAME]"
click at [788, 150] on button "Drop in" at bounding box center [795, 161] width 64 height 23
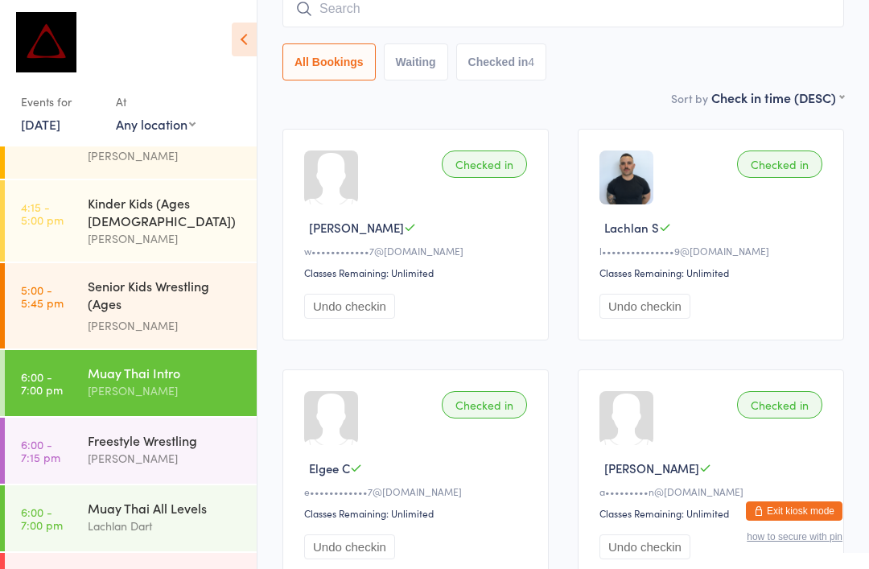
click at [156, 431] on div "Freestyle Wrestling" at bounding box center [165, 440] width 155 height 18
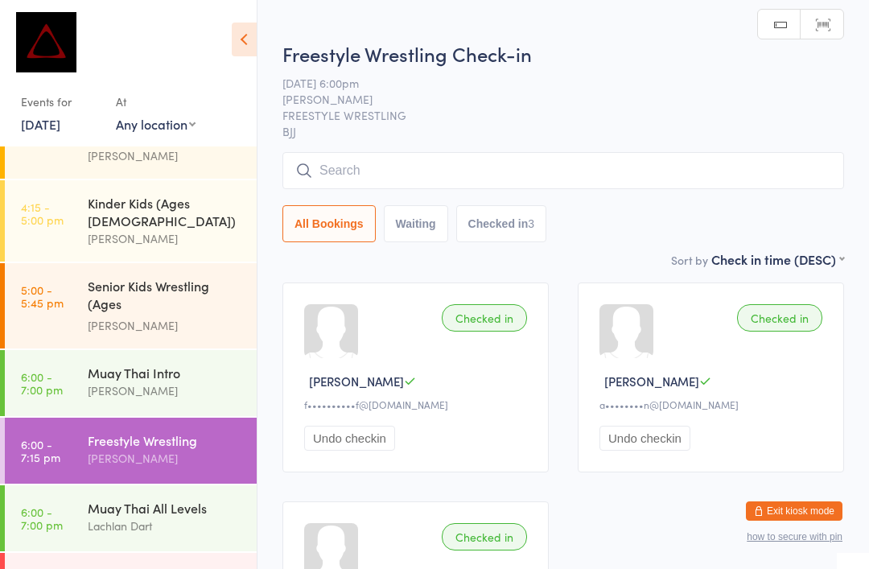
click at [352, 158] on input "search" at bounding box center [563, 170] width 562 height 37
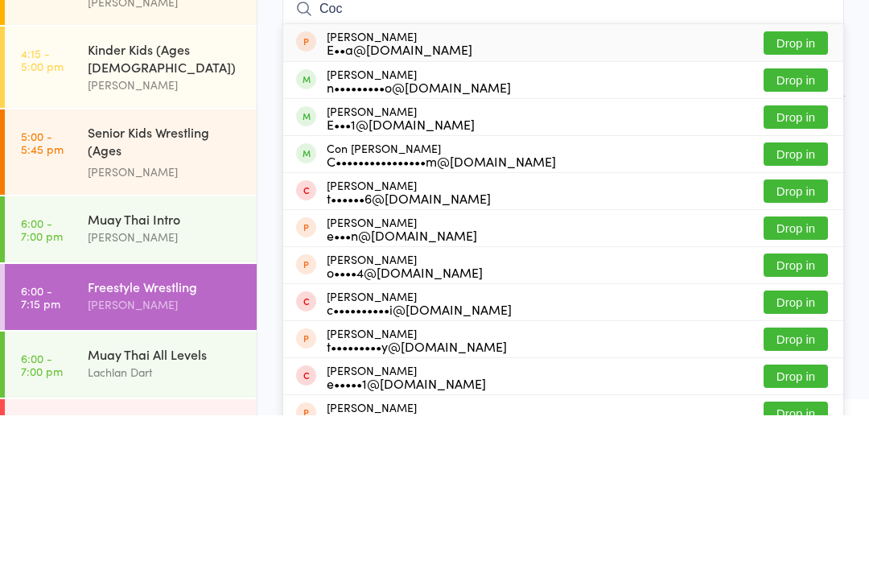
type input "Coc"
click at [804, 259] on button "Drop in" at bounding box center [795, 270] width 64 height 23
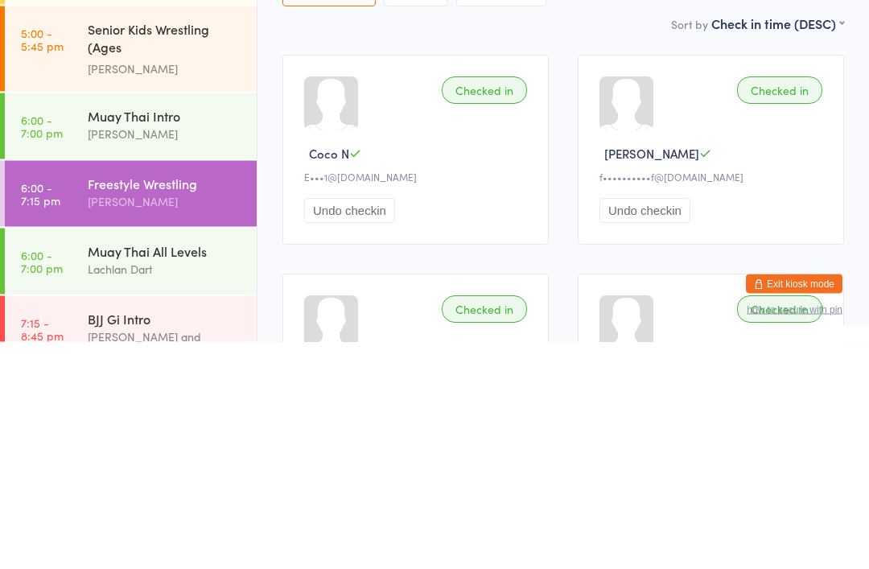
scroll to position [597, 0]
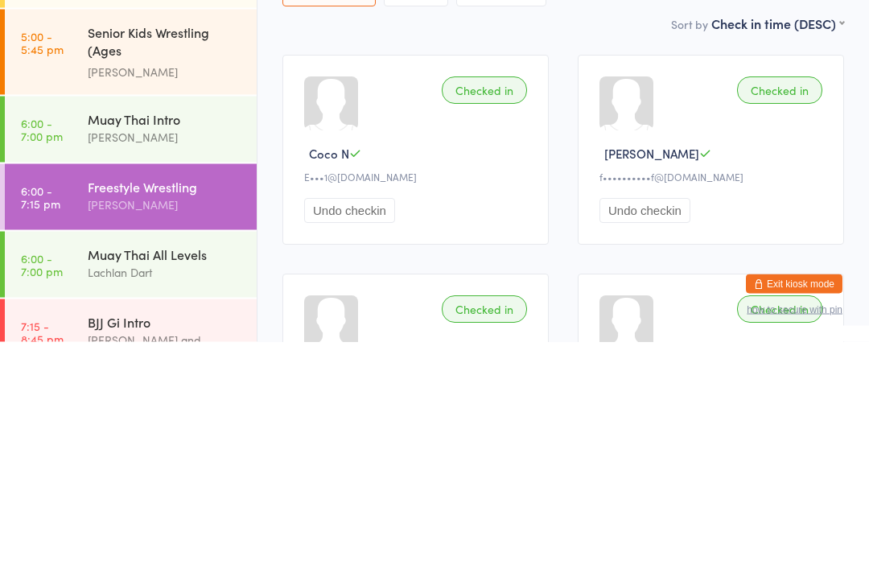
click at [199, 355] on div "[PERSON_NAME]" at bounding box center [165, 364] width 155 height 19
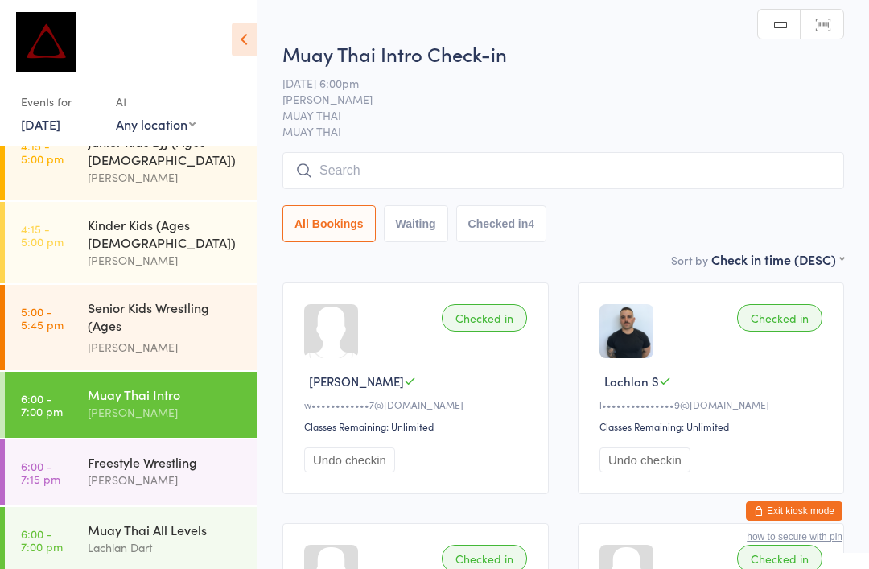
scroll to position [547, 0]
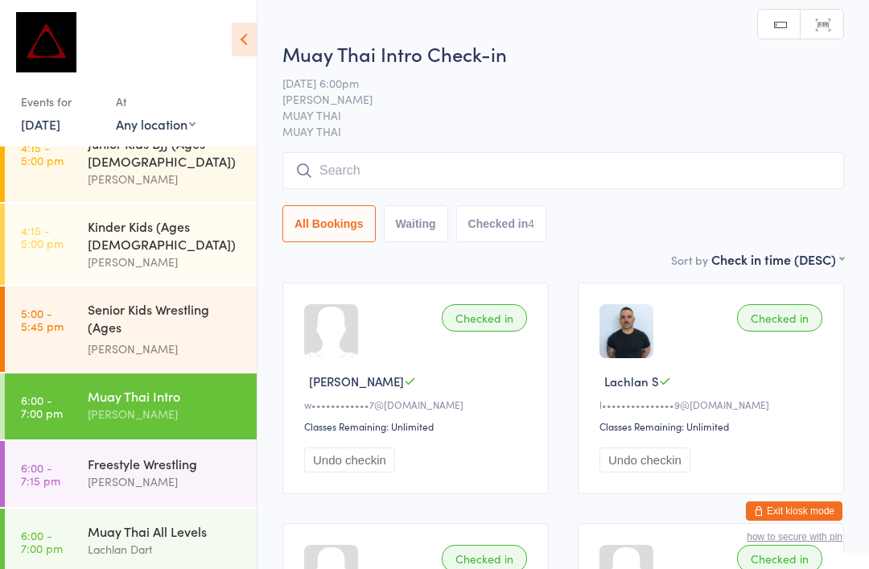
click at [500, 189] on input "search" at bounding box center [563, 170] width 562 height 37
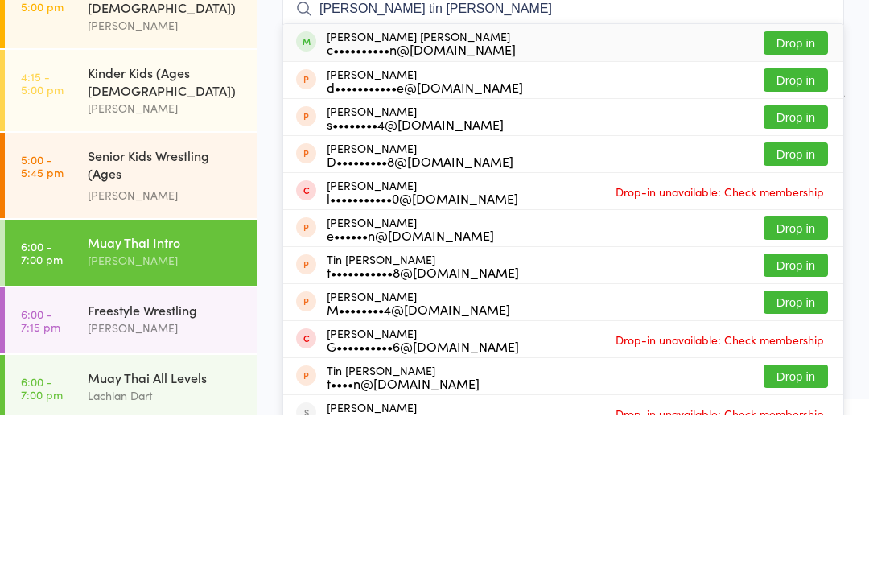
type input "[PERSON_NAME] tin [PERSON_NAME]"
click at [804, 185] on button "Drop in" at bounding box center [795, 196] width 64 height 23
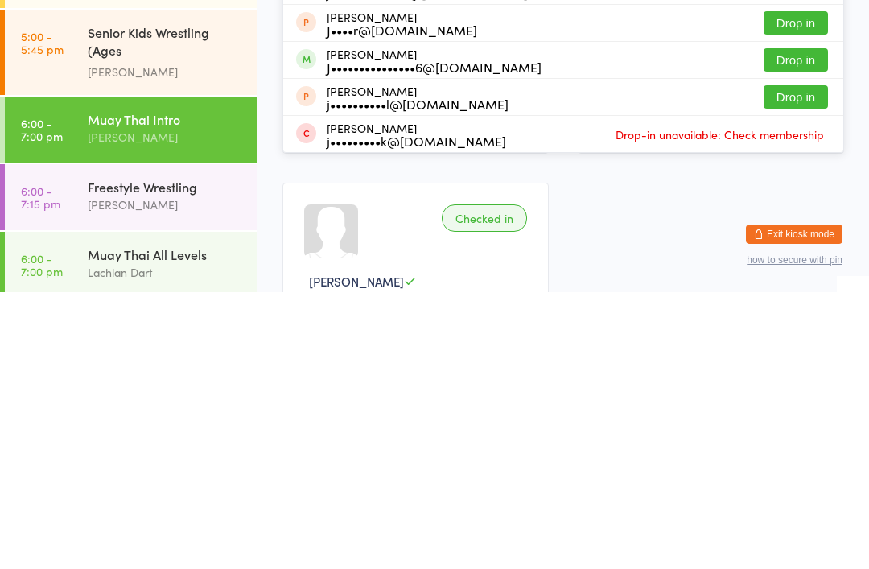
scroll to position [307, 0]
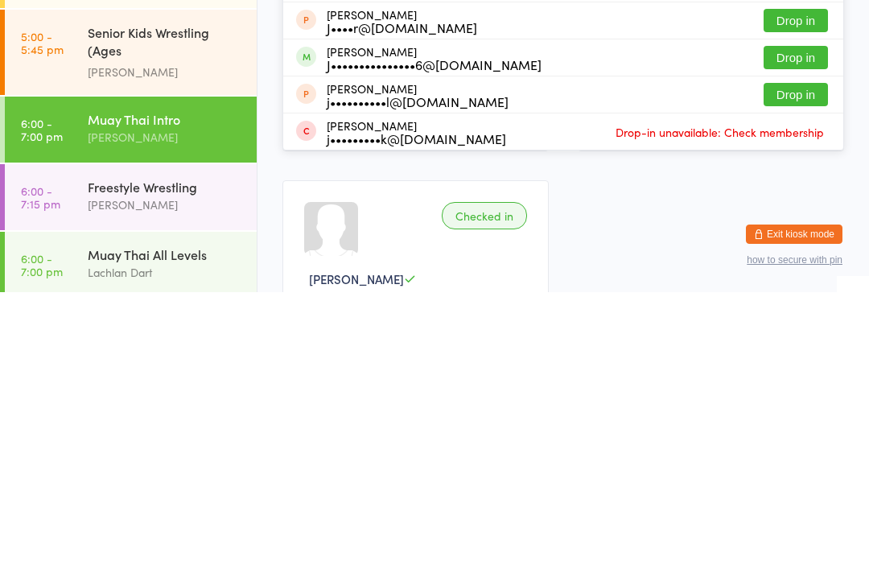
type input "[PERSON_NAME]"
click at [805, 323] on button "Drop in" at bounding box center [795, 334] width 64 height 23
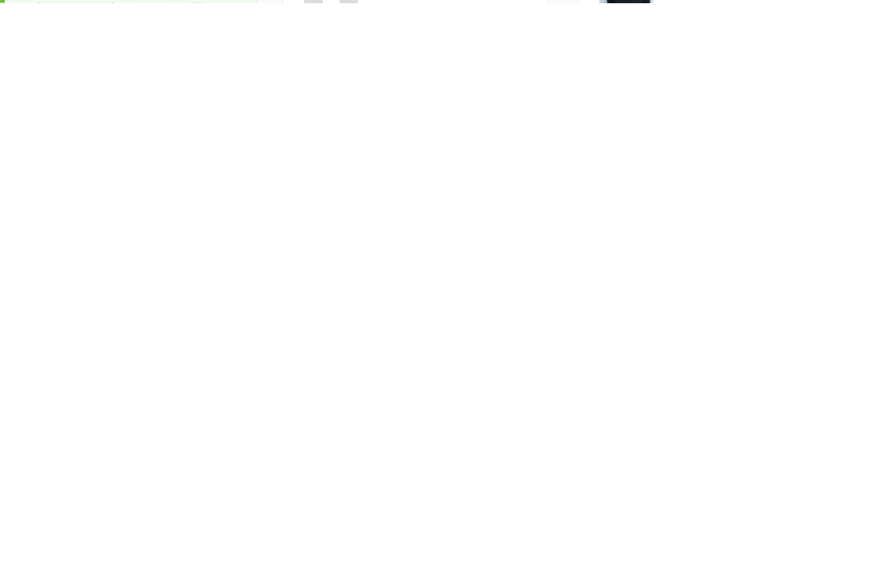
scroll to position [0, 0]
click at [494, 164] on input "search" at bounding box center [563, 162] width 562 height 37
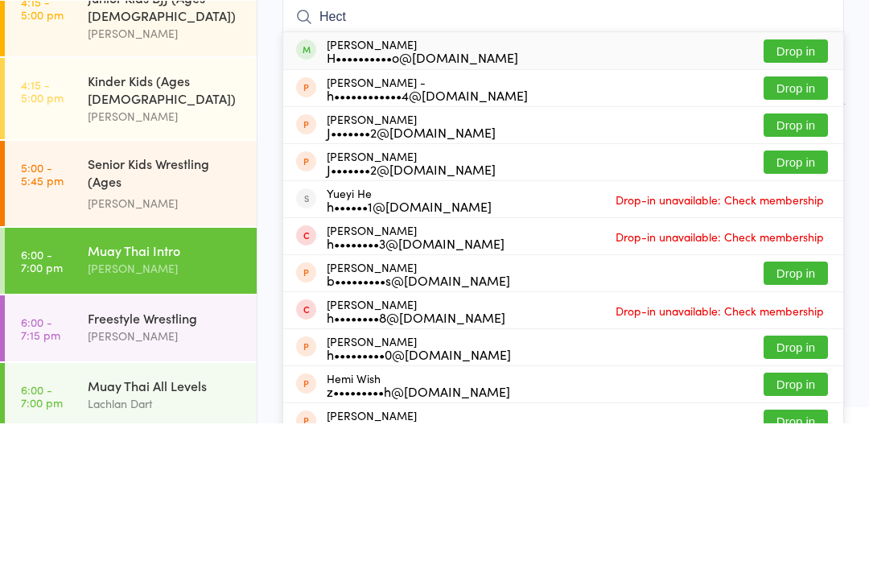
type input "Hect"
click at [800, 185] on button "Drop in" at bounding box center [795, 196] width 64 height 23
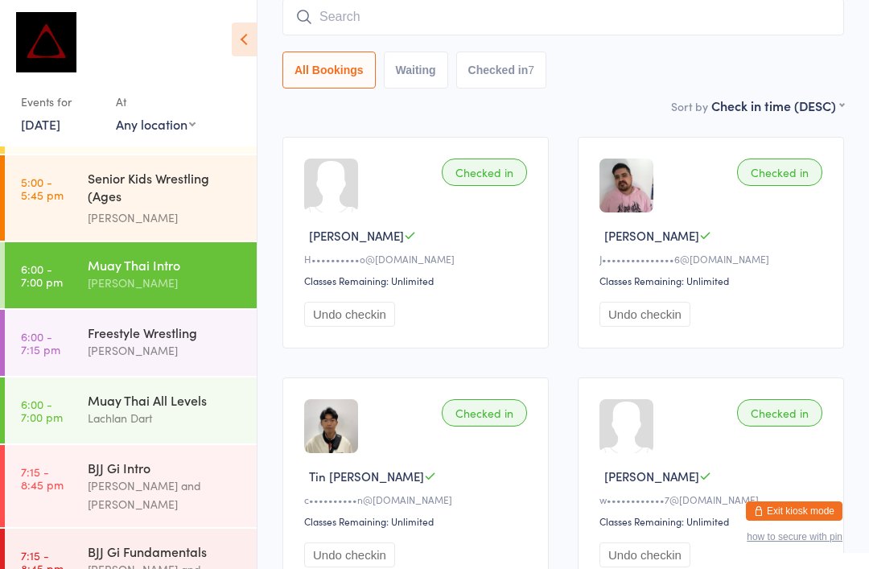
scroll to position [677, 0]
click at [198, 342] on div "[PERSON_NAME]" at bounding box center [165, 351] width 155 height 19
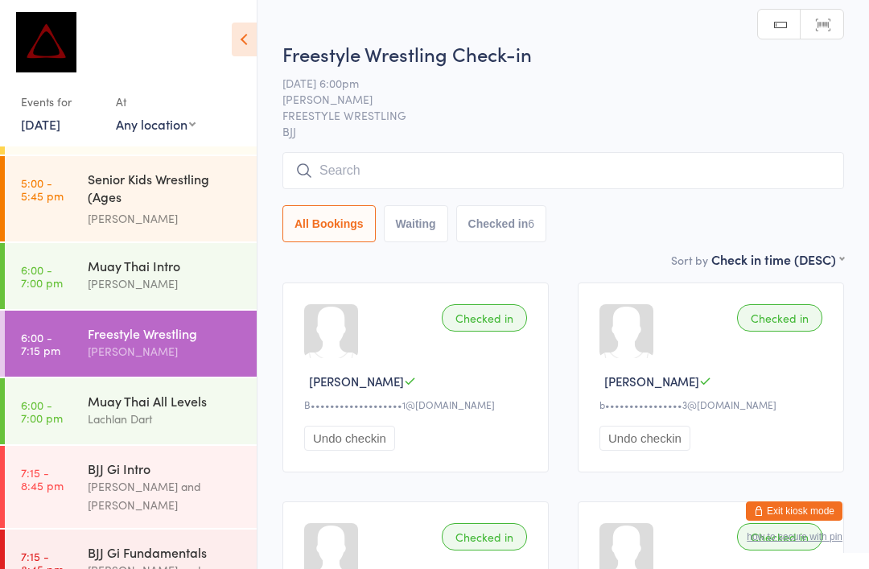
click at [524, 189] on input "search" at bounding box center [563, 170] width 562 height 37
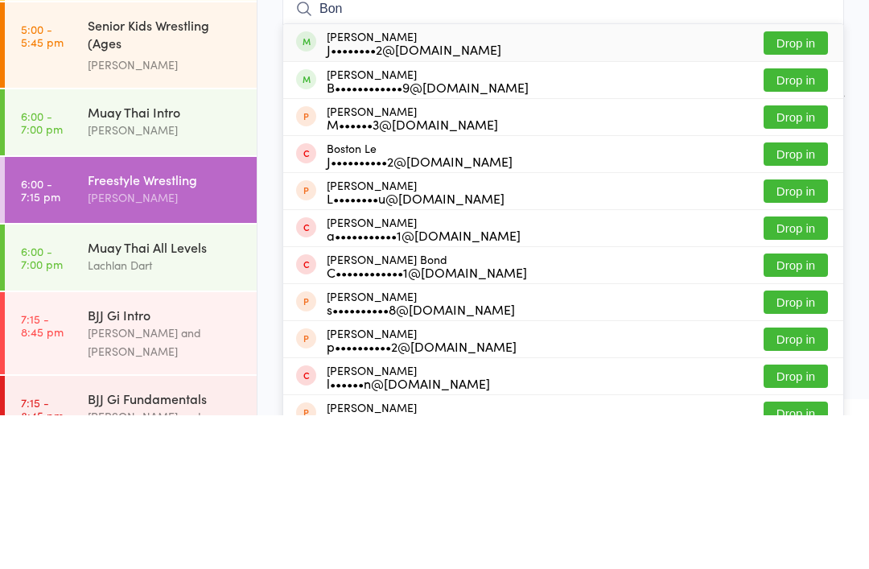
type input "Bon"
click at [801, 222] on button "Drop in" at bounding box center [795, 233] width 64 height 23
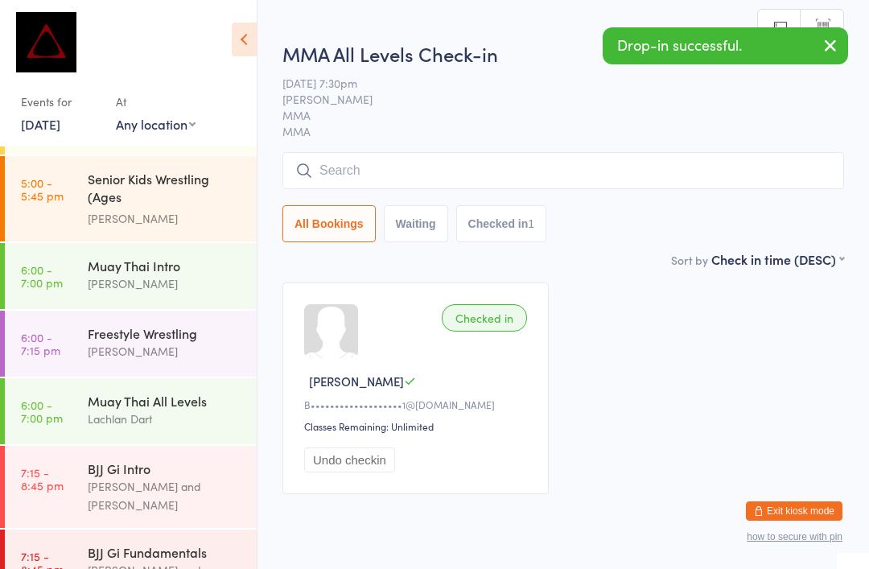
click at [578, 166] on input "search" at bounding box center [563, 170] width 562 height 37
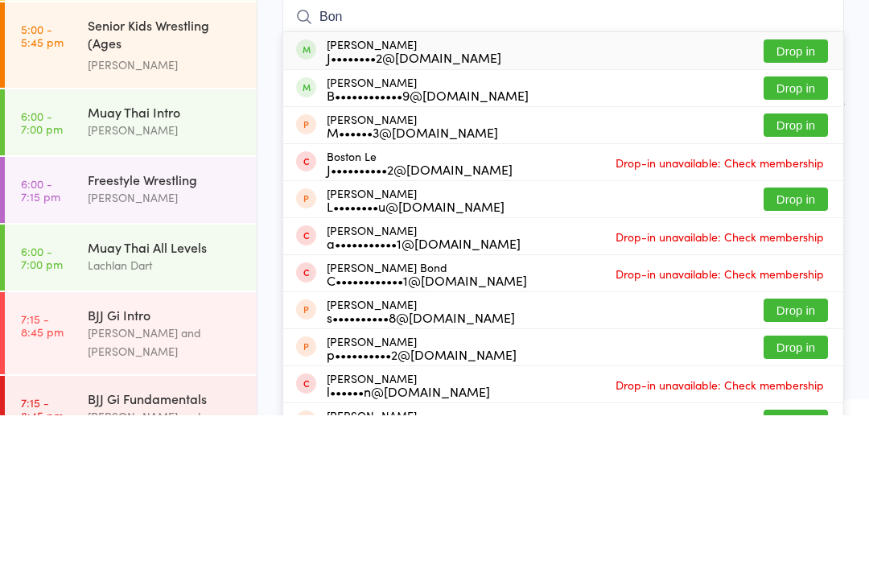
type input "Bon"
click at [795, 230] on button "Drop in" at bounding box center [795, 241] width 64 height 23
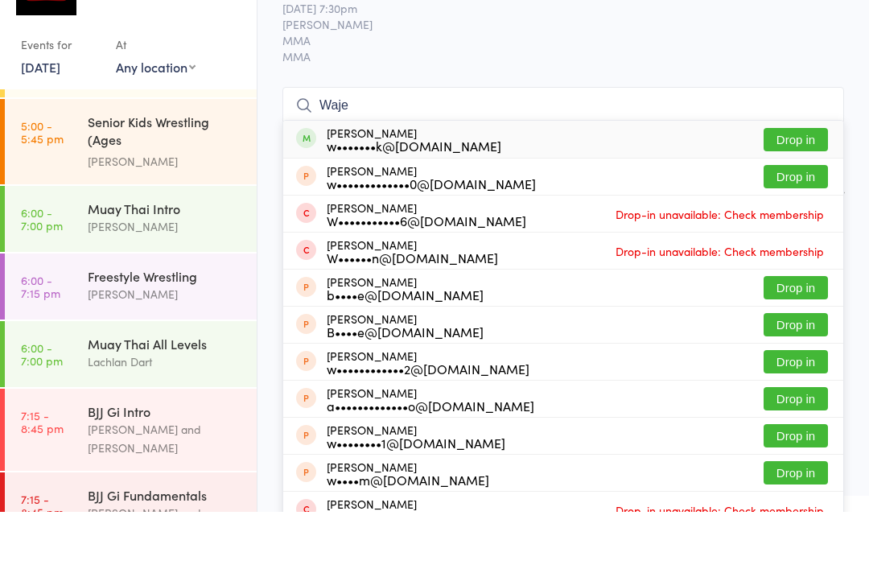
type input "Waje"
click at [808, 185] on button "Drop in" at bounding box center [795, 196] width 64 height 23
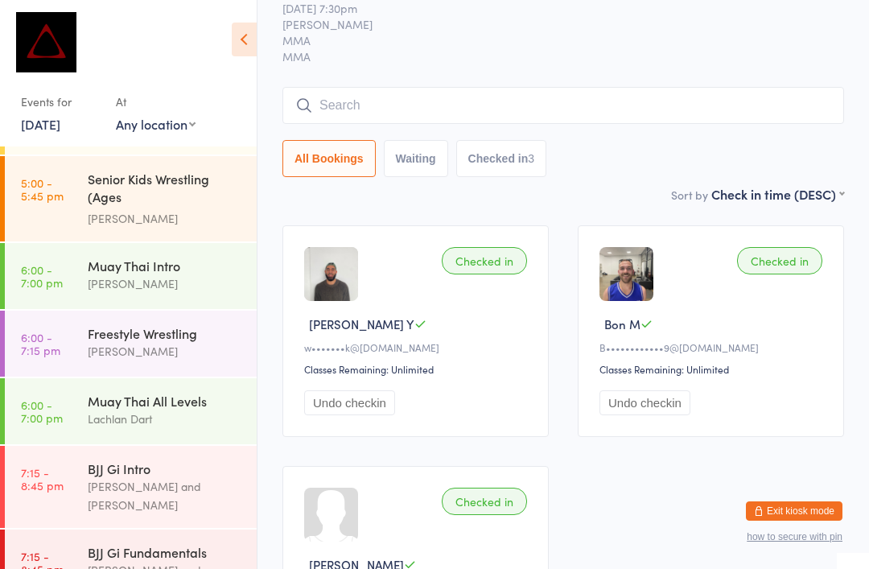
click at [859, 503] on ui-view "MMA All Levels Check-in [DATE] 7:30pm [PERSON_NAME] MMA MMA Manual search Scann…" at bounding box center [562, 328] width 611 height 726
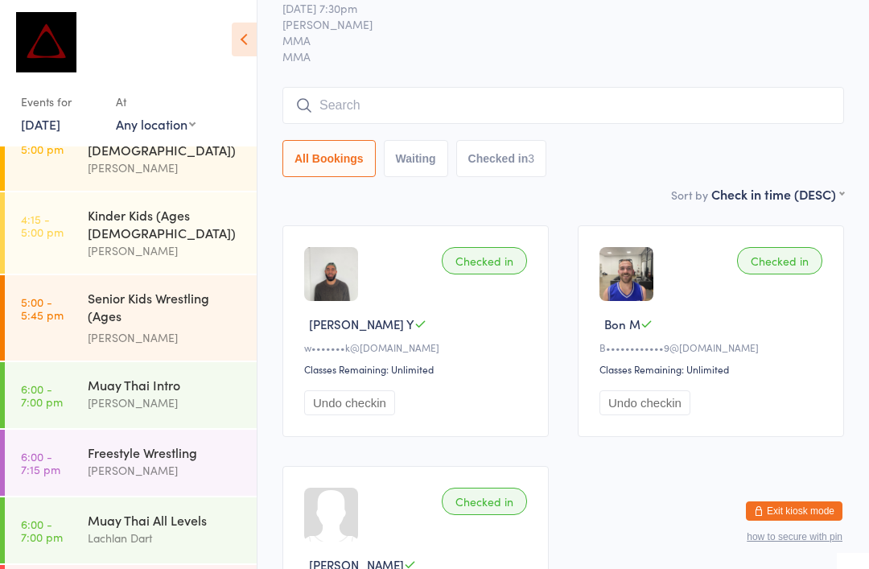
scroll to position [557, 0]
click at [172, 463] on div "[PERSON_NAME]" at bounding box center [165, 472] width 155 height 19
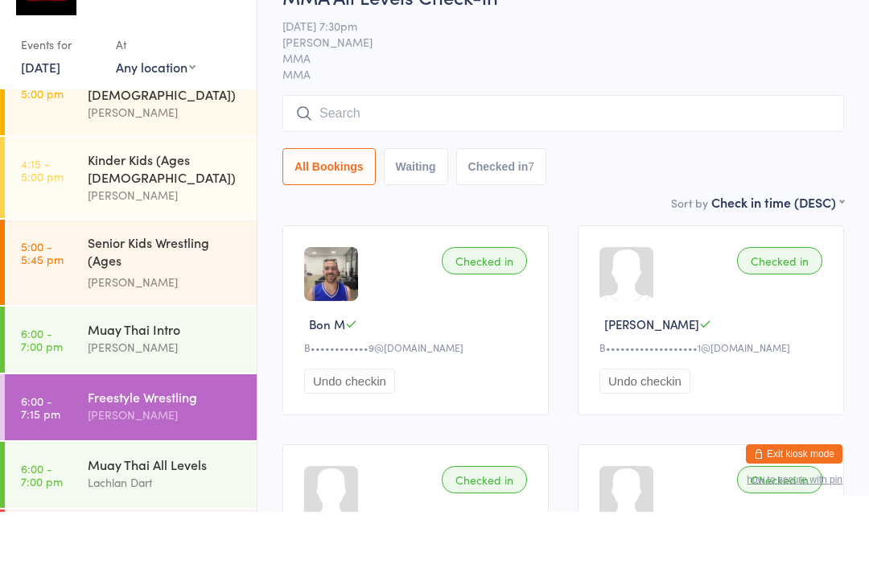
scroll to position [57, 0]
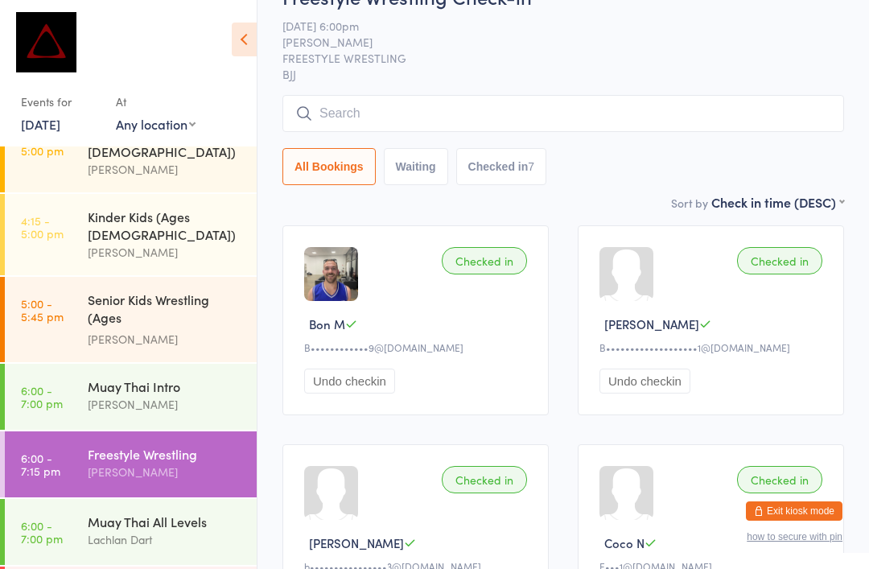
click at [465, 101] on input "search" at bounding box center [563, 113] width 562 height 37
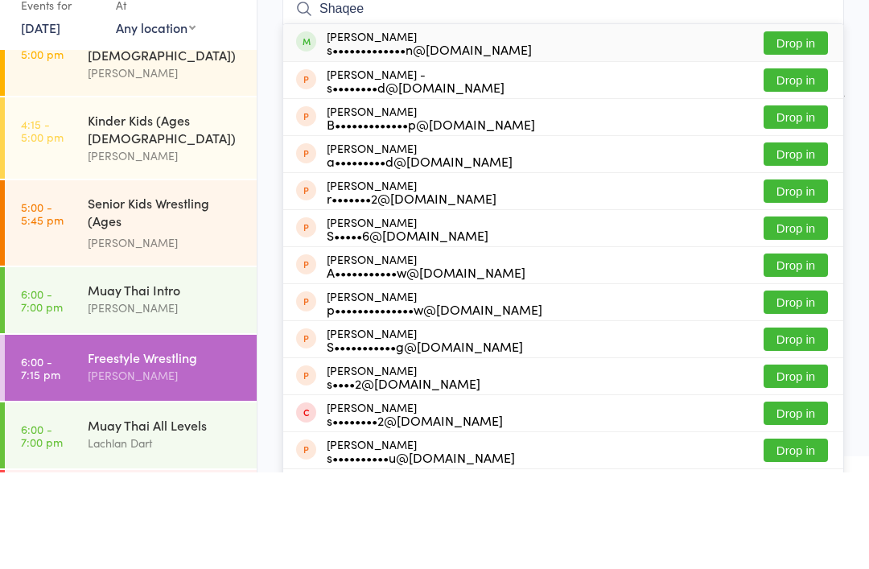
type input "Shaqee"
click at [812, 128] on button "Drop in" at bounding box center [795, 139] width 64 height 23
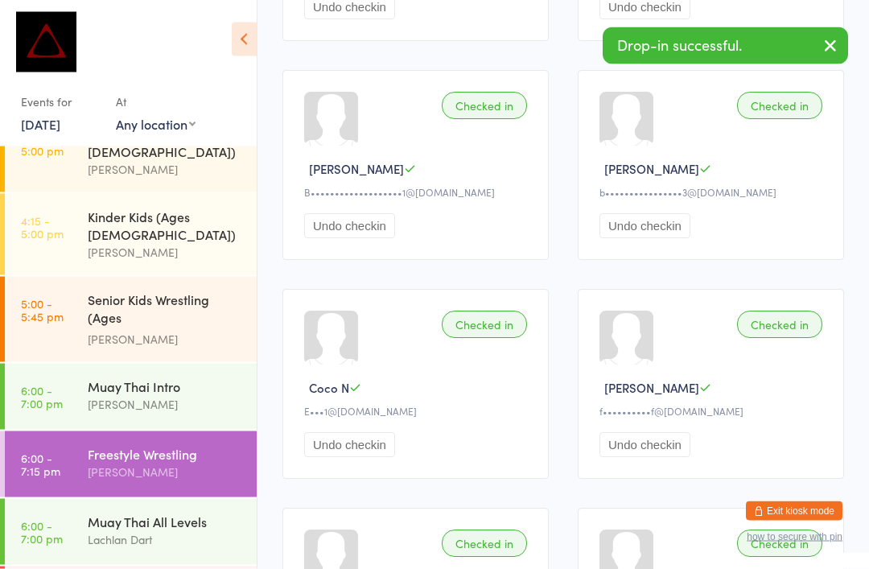
scroll to position [432, 0]
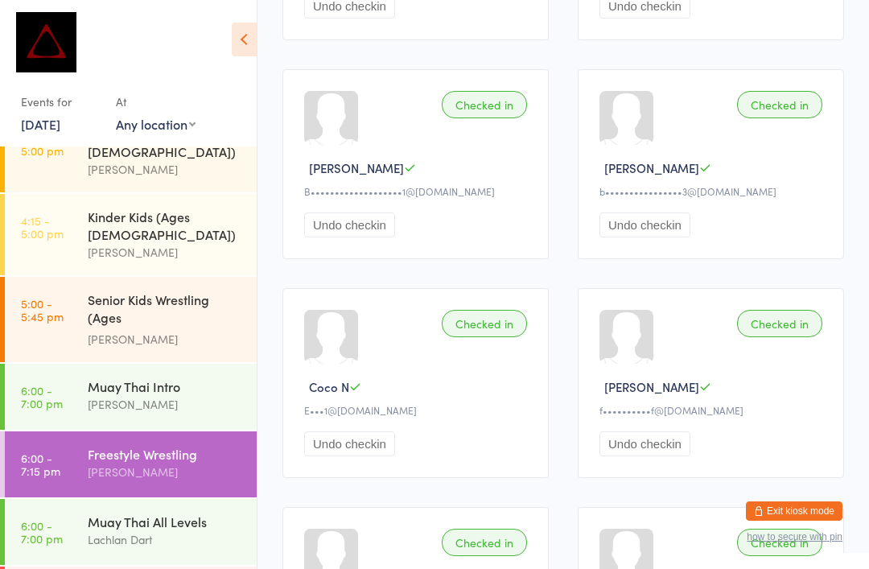
click at [171, 395] on div "[PERSON_NAME]" at bounding box center [165, 404] width 155 height 19
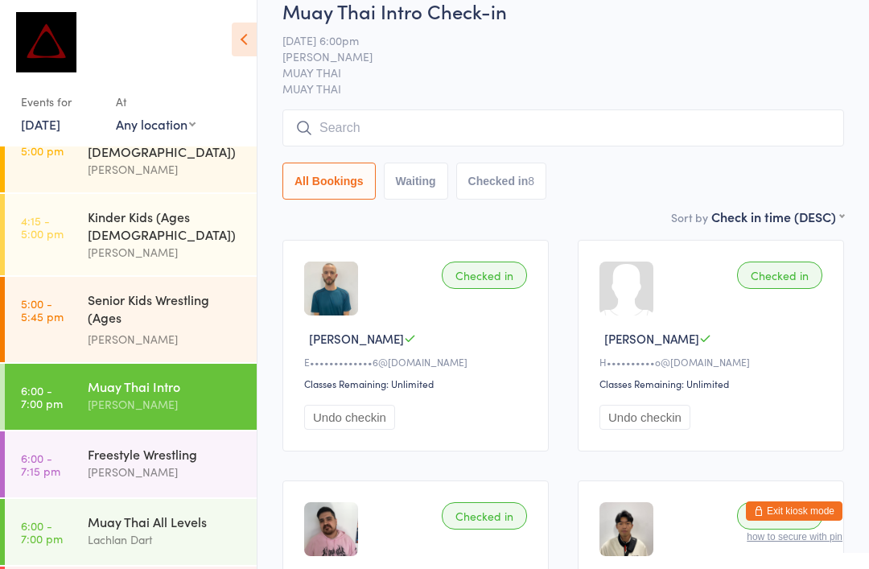
scroll to position [49, 0]
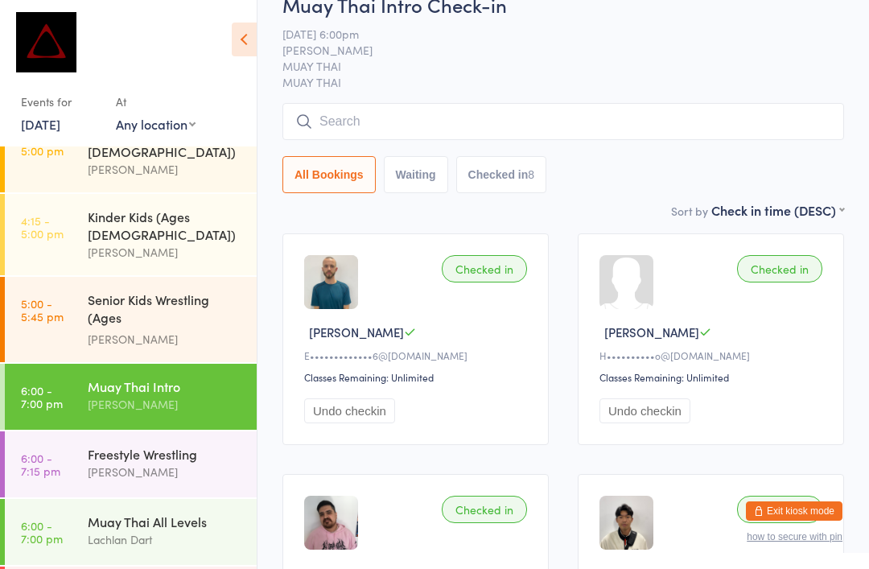
click at [501, 129] on input "search" at bounding box center [563, 121] width 562 height 37
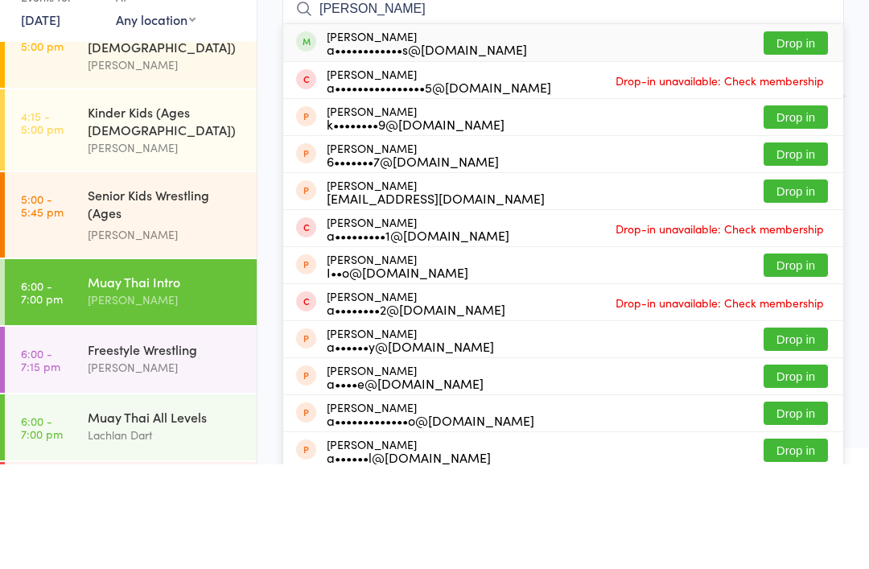
type input "[PERSON_NAME]"
click at [801, 136] on button "Drop in" at bounding box center [795, 147] width 64 height 23
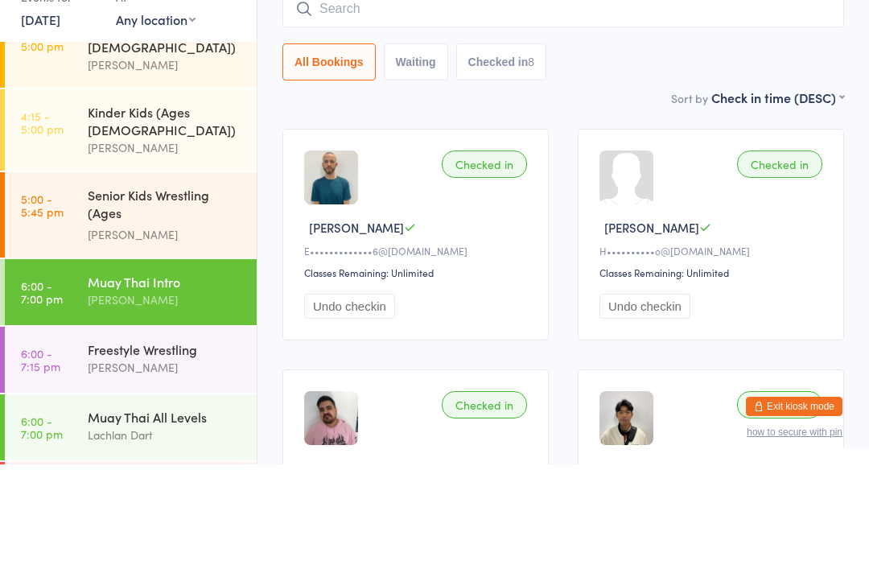
scroll to position [154, 0]
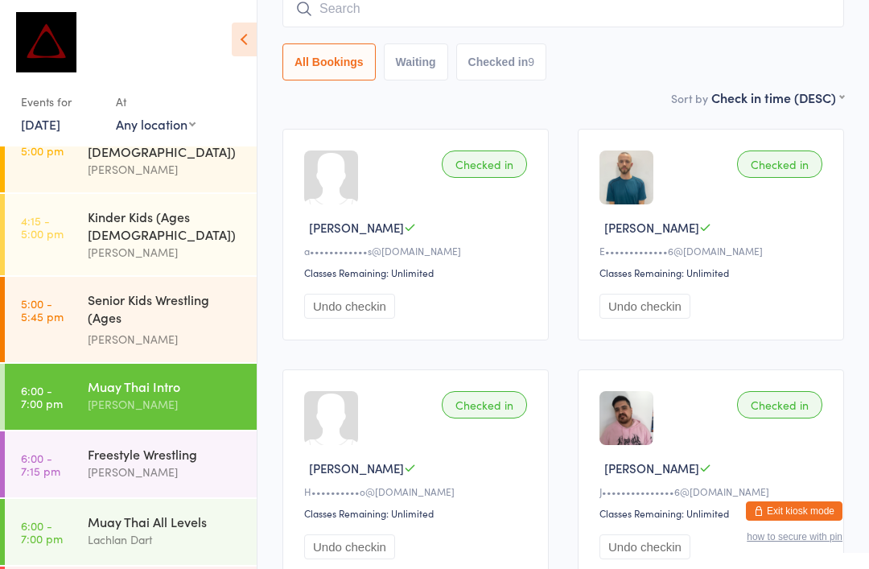
click at [77, 499] on link "6:00 - 7:00 pm Muay Thai All Levels Lachlan Dart" at bounding box center [131, 532] width 252 height 66
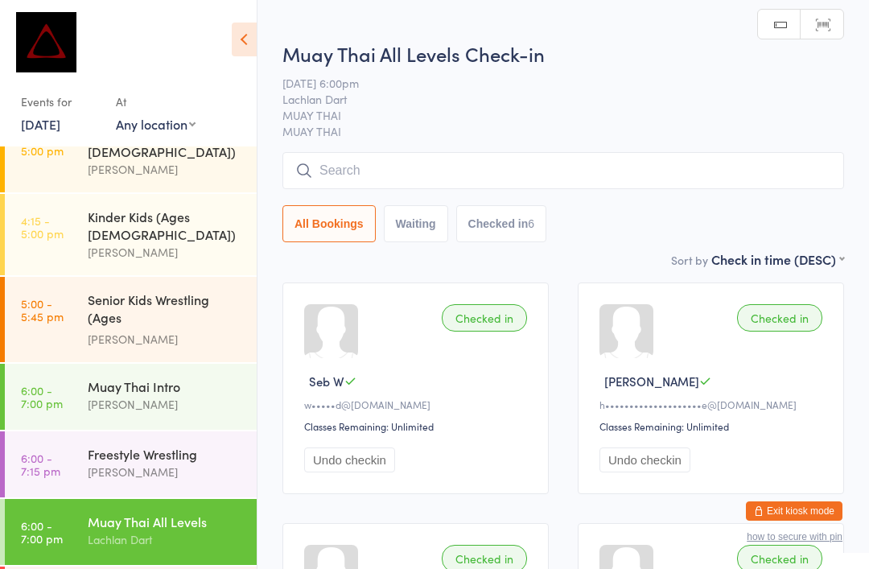
click at [599, 179] on input "search" at bounding box center [563, 170] width 562 height 37
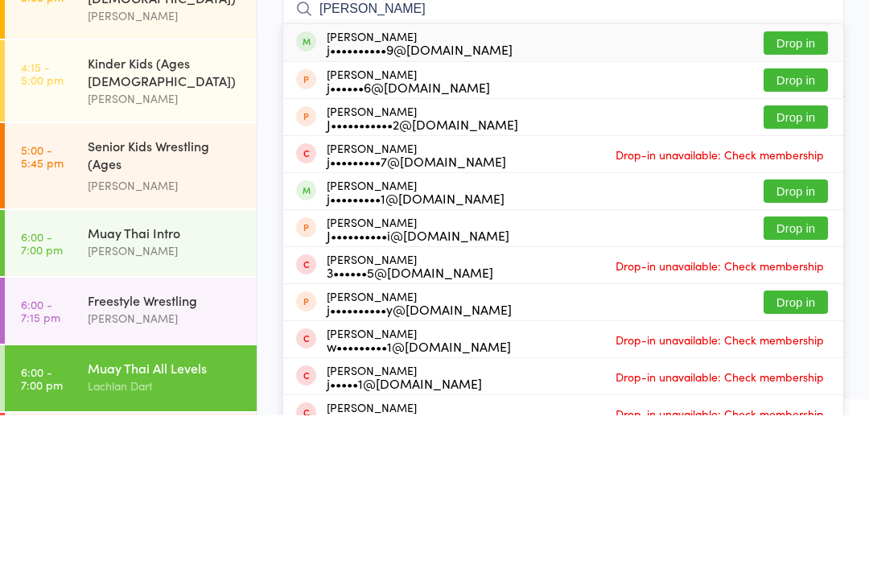
type input "[PERSON_NAME]"
click at [806, 185] on button "Drop in" at bounding box center [795, 196] width 64 height 23
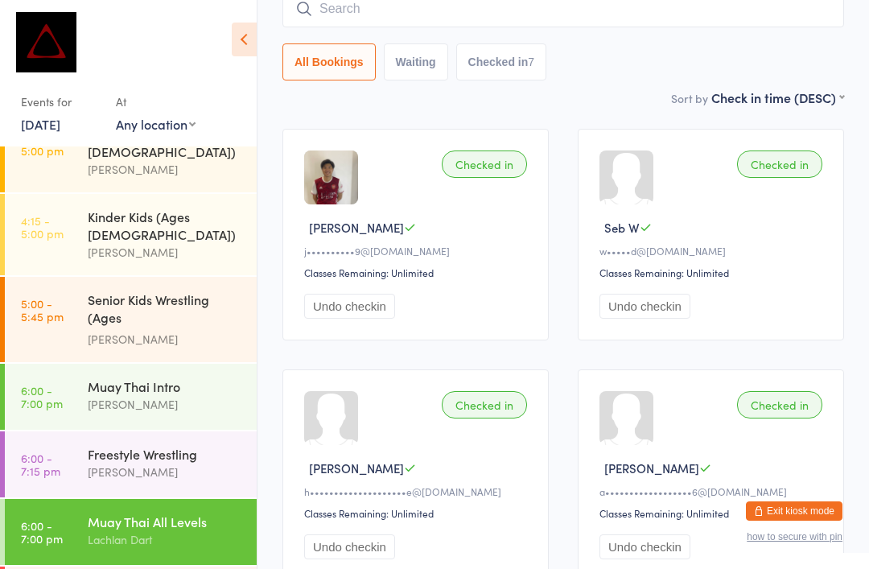
click at [183, 445] on div "Freestyle Wrestling" at bounding box center [165, 454] width 155 height 18
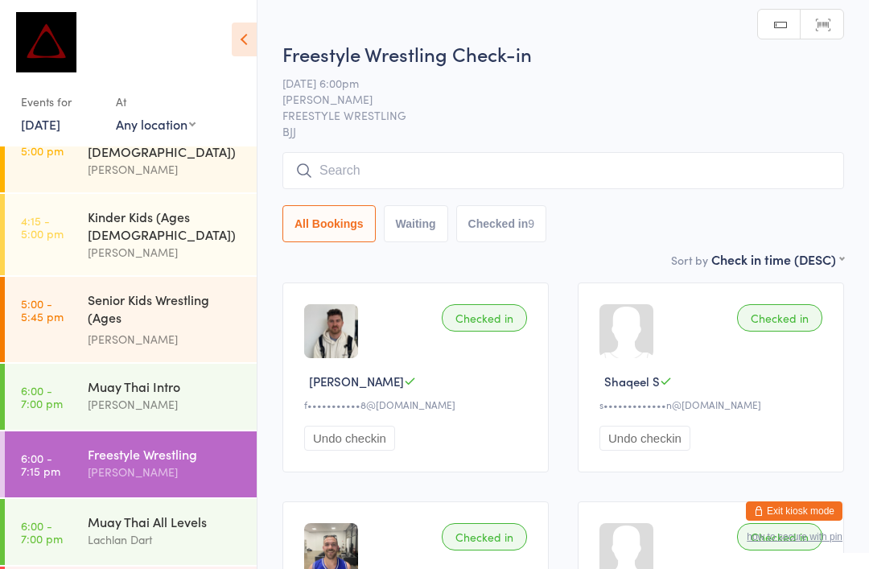
click at [595, 186] on input "search" at bounding box center [563, 170] width 562 height 37
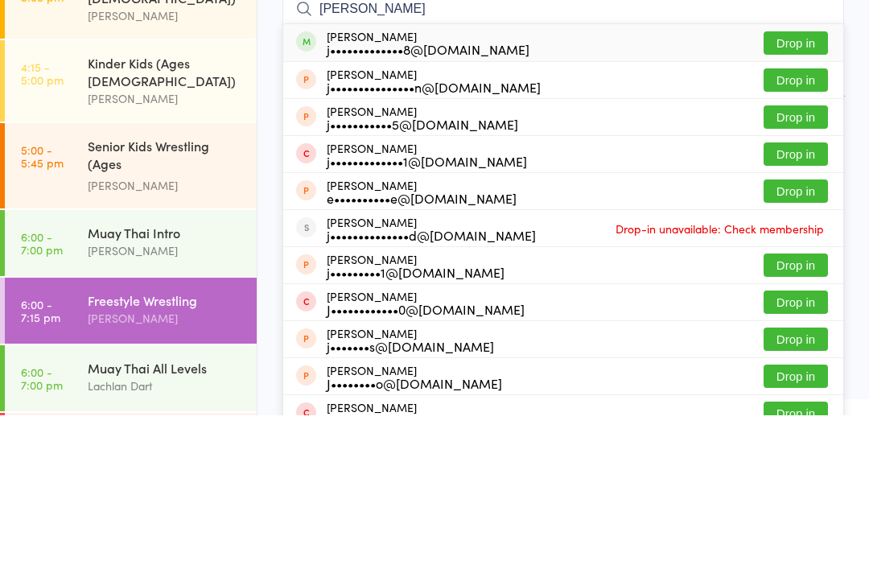
type input "[PERSON_NAME]"
click at [798, 185] on button "Drop in" at bounding box center [795, 196] width 64 height 23
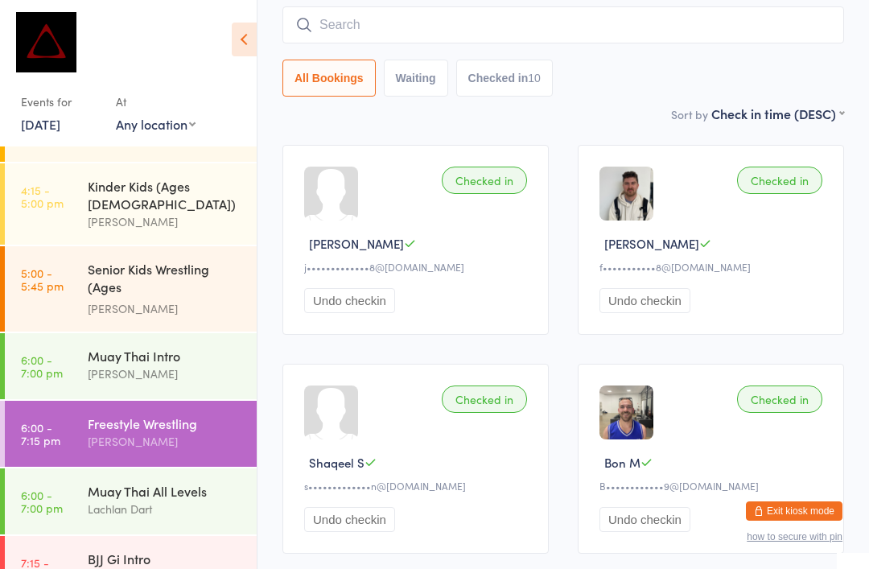
scroll to position [121, 0]
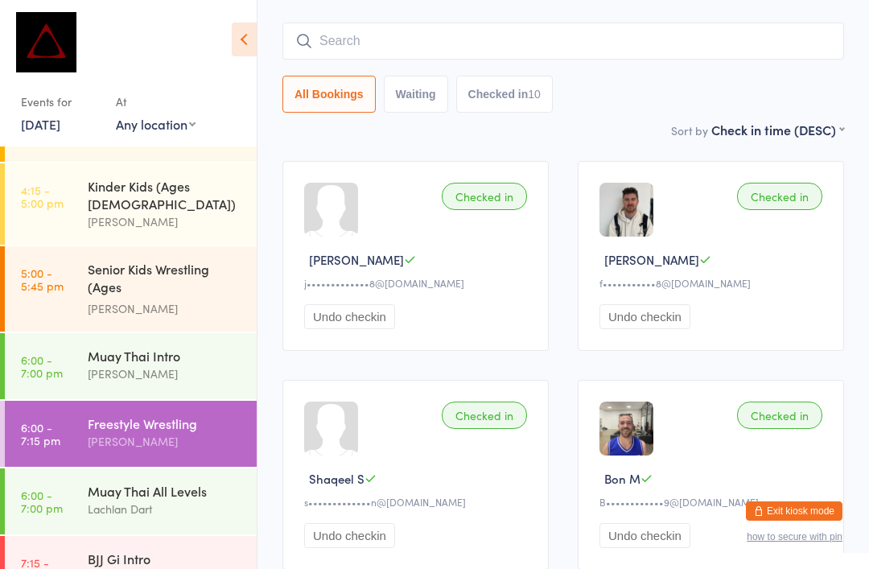
click at [383, 40] on input "search" at bounding box center [563, 41] width 562 height 37
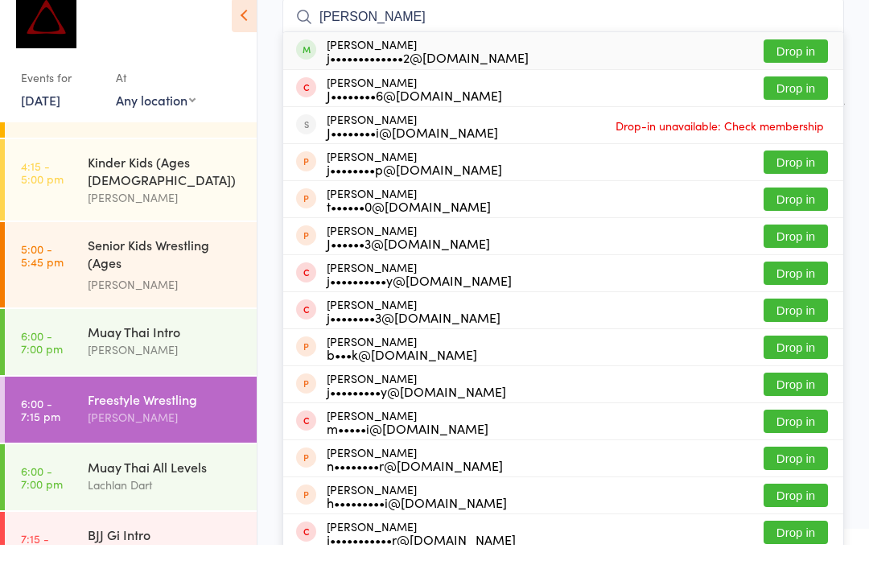
type input "[PERSON_NAME]"
click at [796, 64] on button "Drop in" at bounding box center [795, 75] width 64 height 23
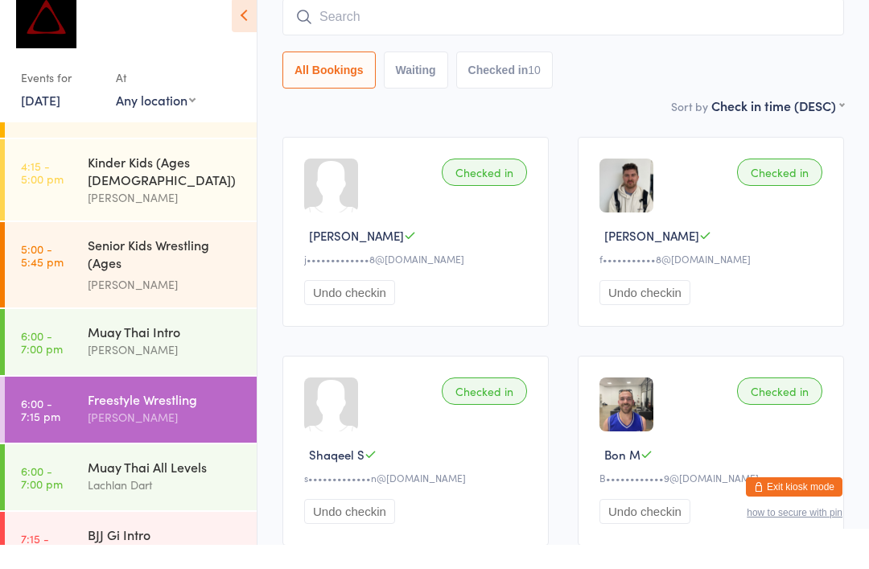
scroll to position [146, 0]
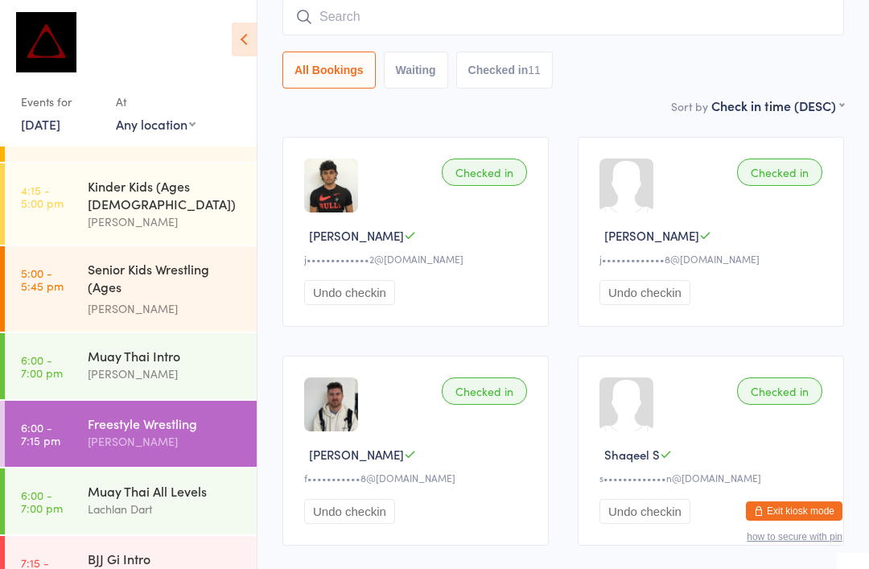
click at [162, 347] on div "Muay Thai Intro" at bounding box center [165, 356] width 155 height 18
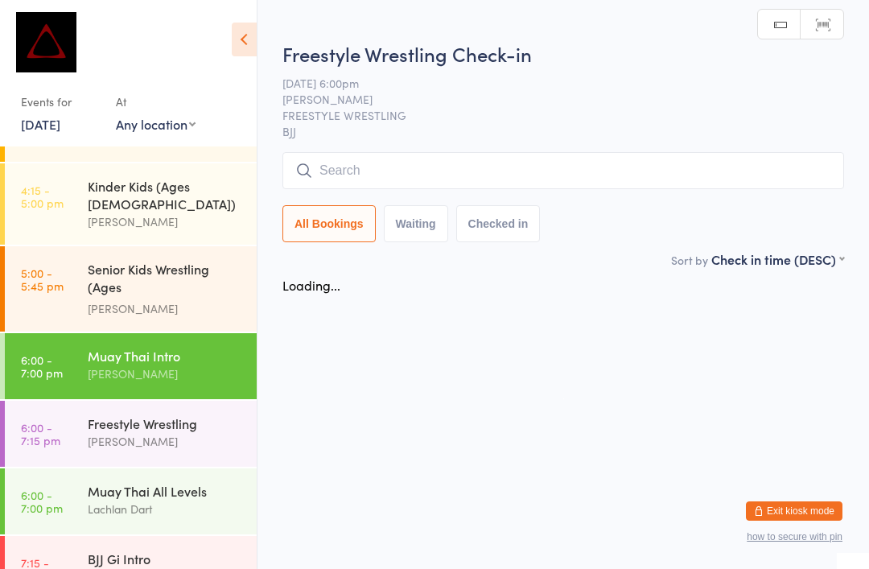
click at [212, 482] on div "Muay Thai All Levels" at bounding box center [165, 491] width 155 height 18
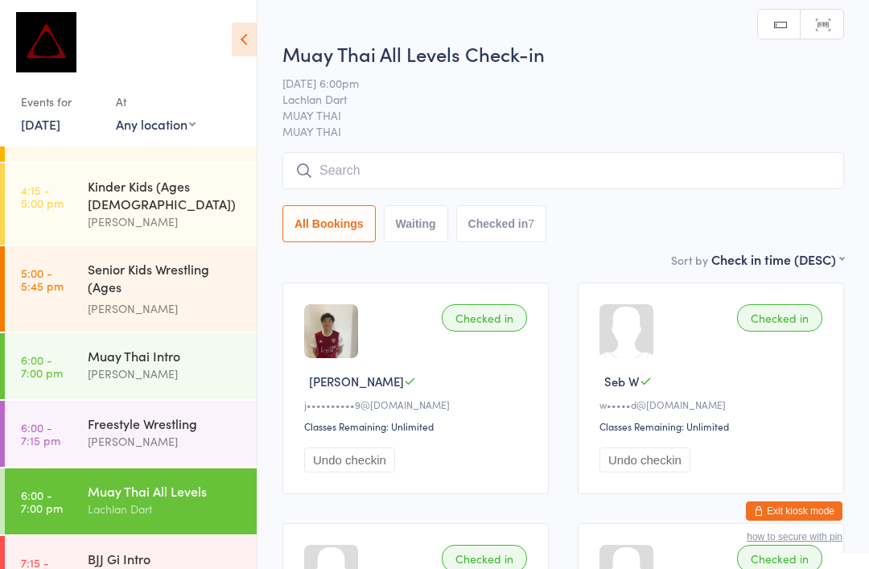
click at [508, 173] on input "search" at bounding box center [563, 170] width 562 height 37
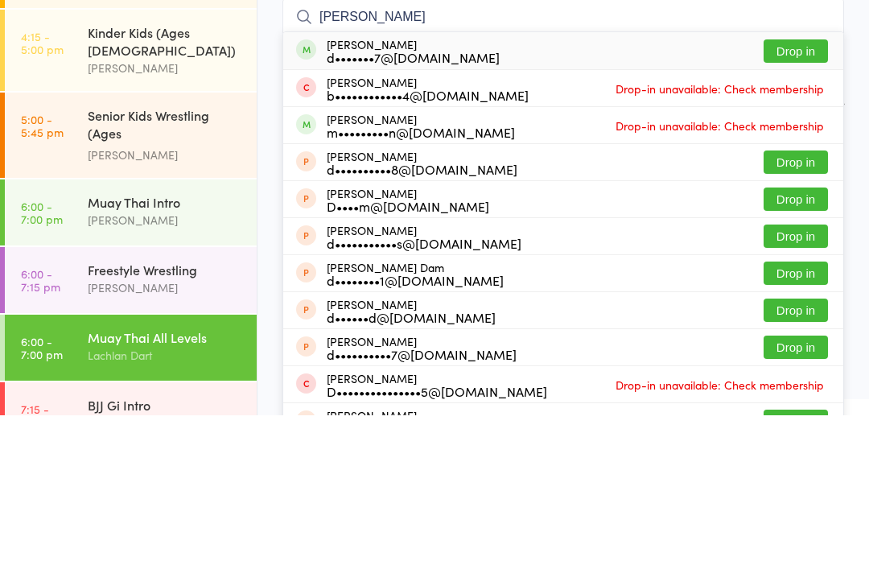
type input "[PERSON_NAME]"
click at [797, 193] on button "Drop in" at bounding box center [795, 204] width 64 height 23
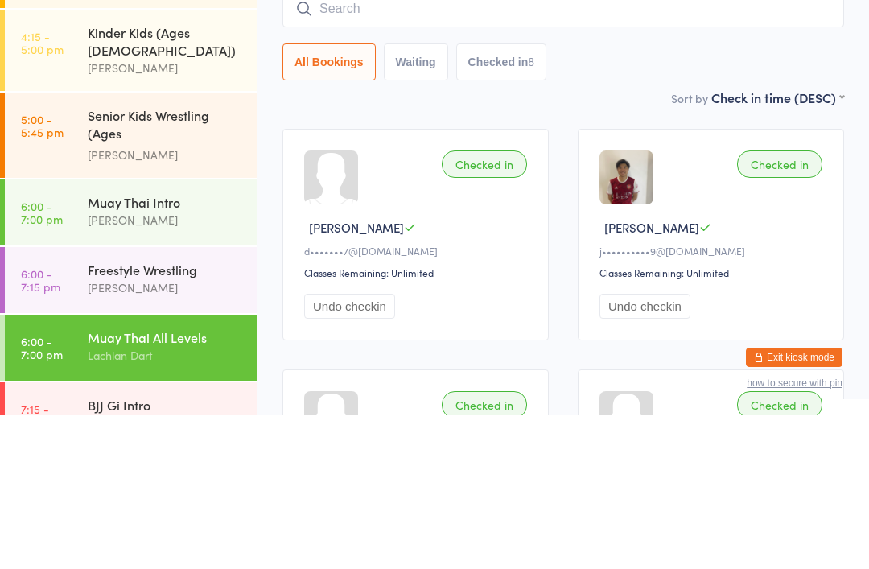
click at [196, 364] on div "[PERSON_NAME]" at bounding box center [165, 373] width 155 height 19
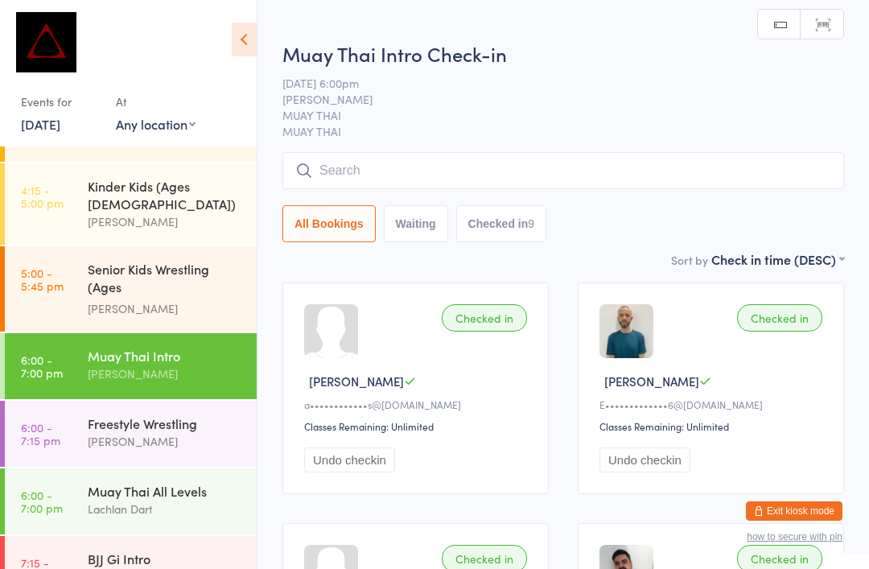
click at [496, 158] on input "search" at bounding box center [563, 170] width 562 height 37
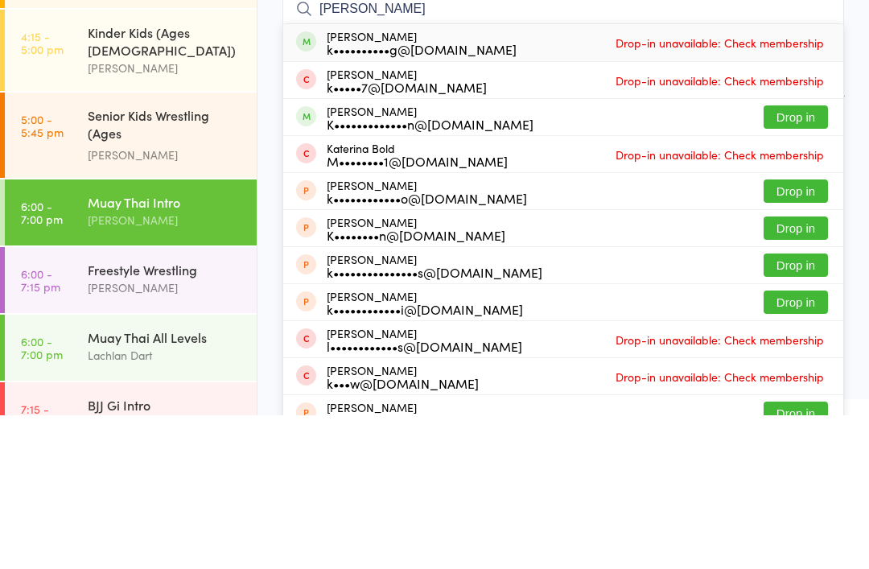
type input "[PERSON_NAME]"
click at [809, 259] on button "Drop in" at bounding box center [795, 270] width 64 height 23
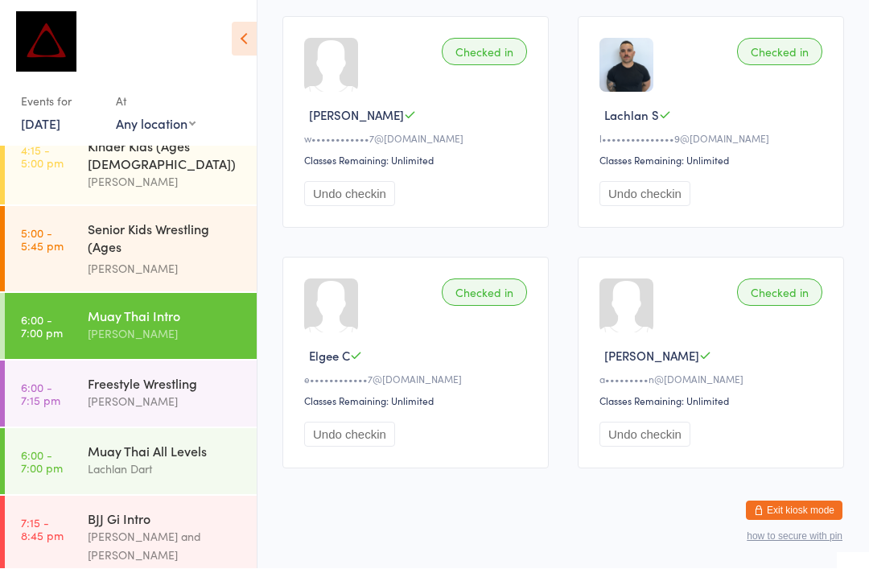
scroll to position [626, 0]
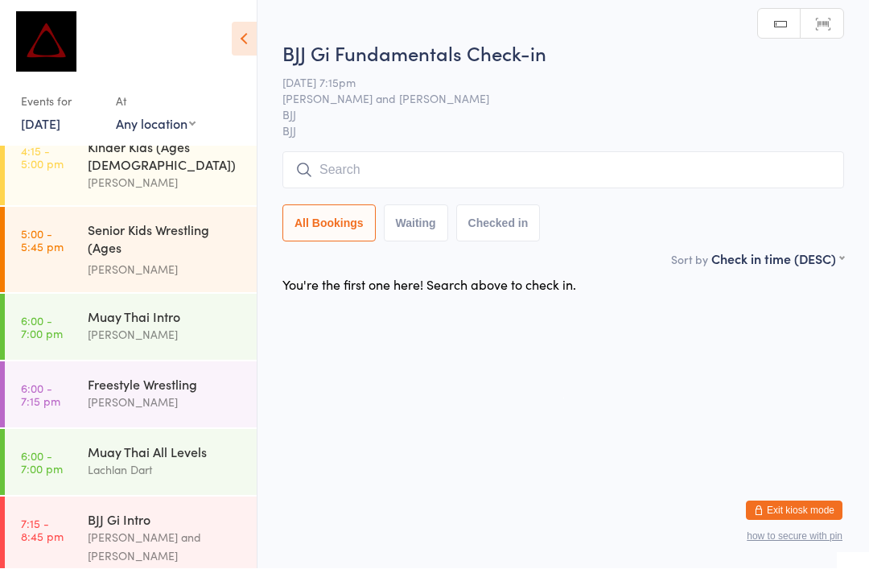
click at [349, 167] on input "search" at bounding box center [563, 170] width 562 height 37
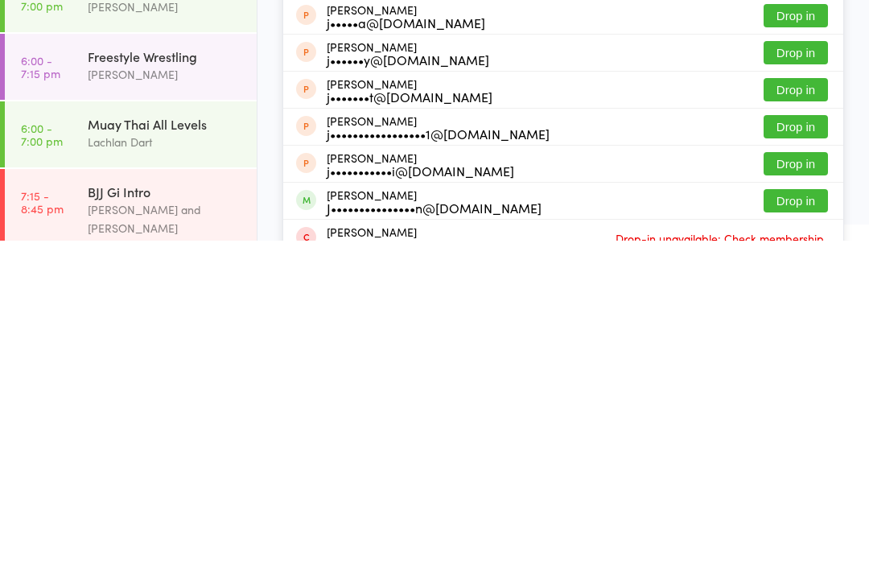
scroll to position [78, 0]
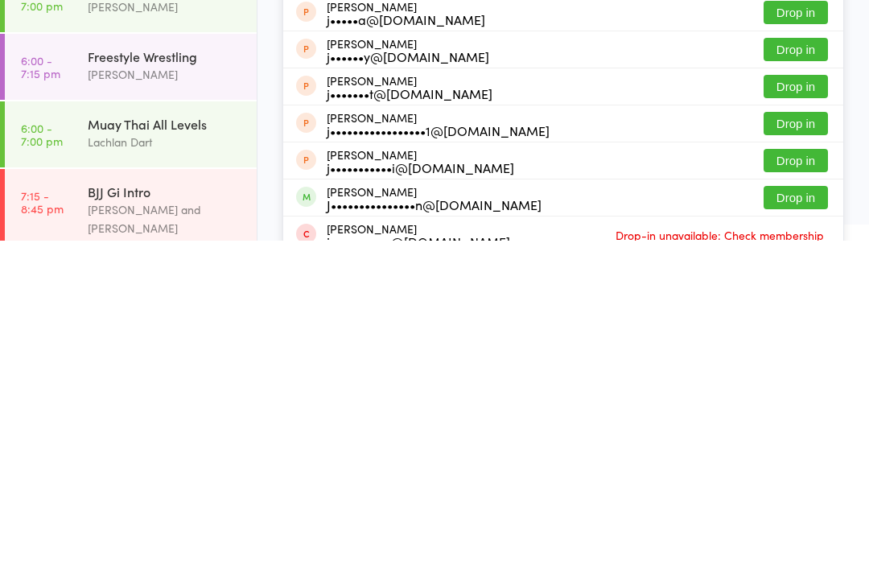
type input "[PERSON_NAME]"
click at [776, 514] on button "Drop in" at bounding box center [795, 525] width 64 height 23
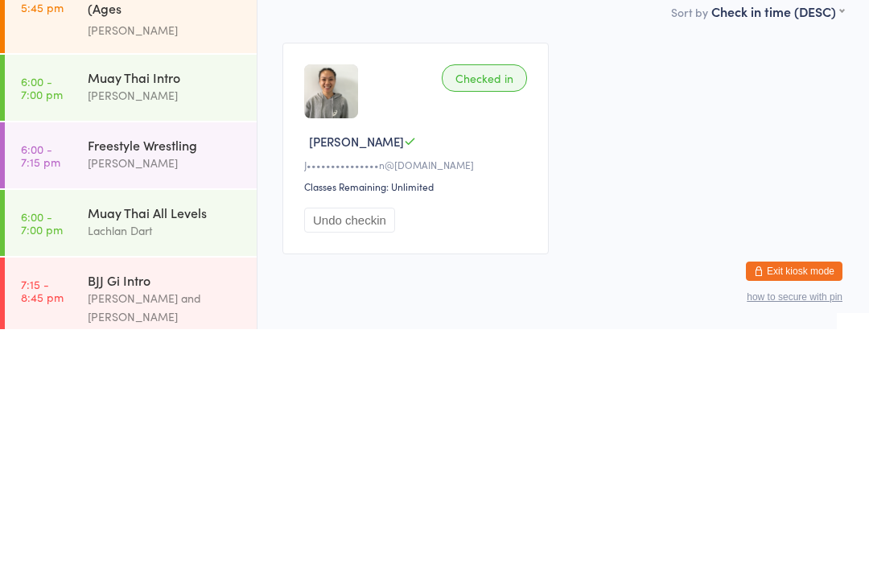
click at [689, 268] on div "Checked in [PERSON_NAME] N J•••••••••••••••n@[DOMAIN_NAME] Classes Remaining: U…" at bounding box center [563, 388] width 590 height 241
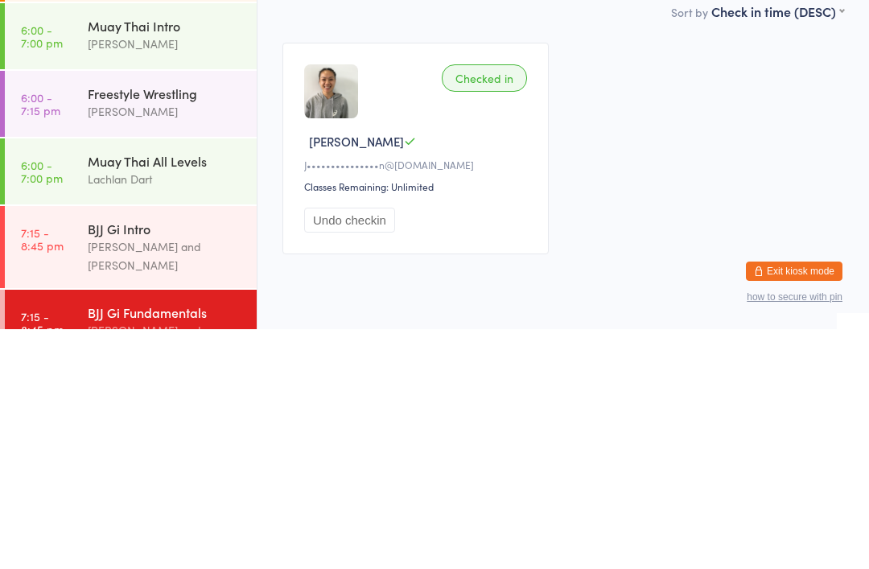
click at [380, 154] on input "search" at bounding box center [563, 162] width 562 height 37
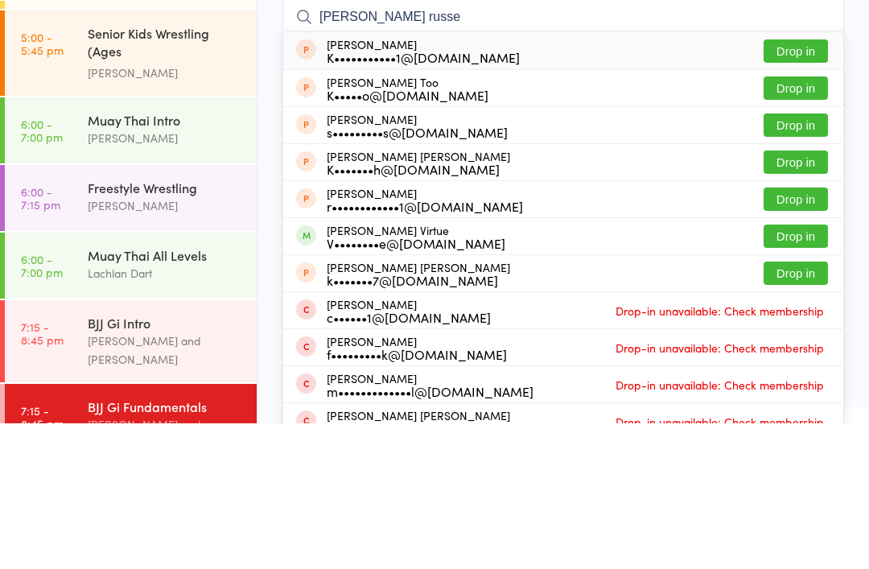
type input "[PERSON_NAME] russe"
click at [812, 185] on button "Drop in" at bounding box center [795, 196] width 64 height 23
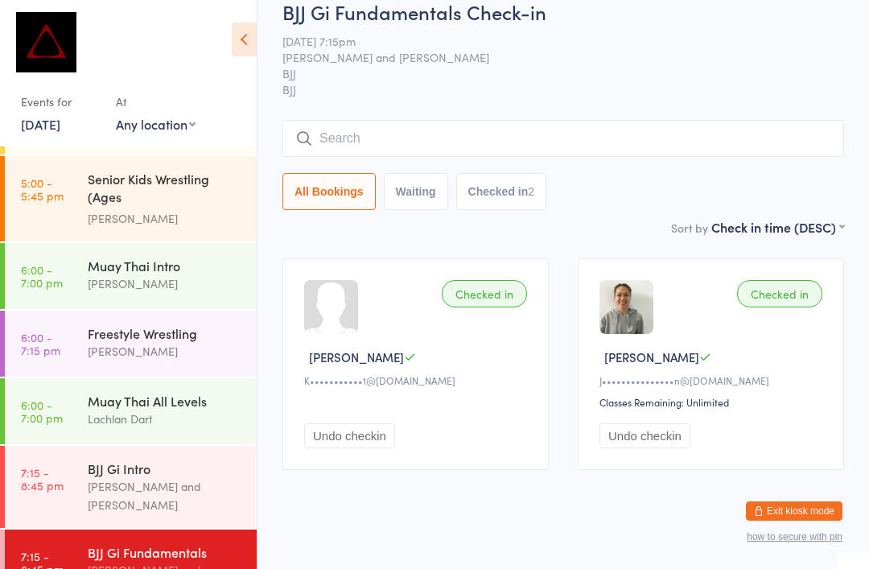
scroll to position [23, 0]
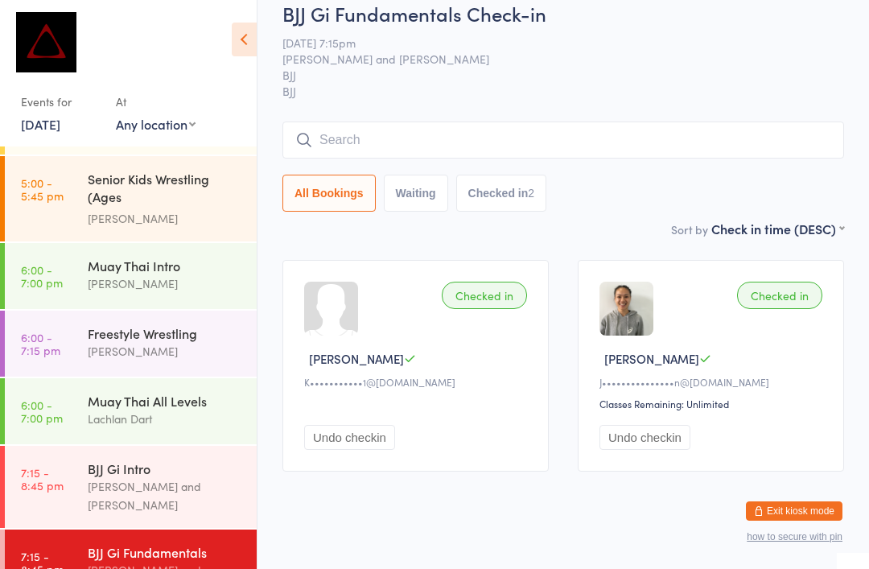
click at [161, 324] on div "Freestyle Wrestling" at bounding box center [165, 333] width 155 height 18
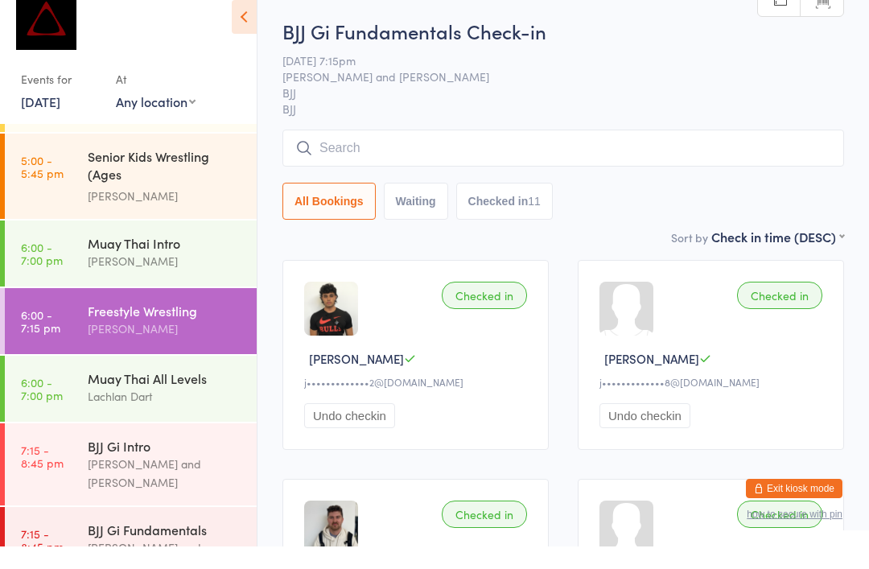
scroll to position [23, 0]
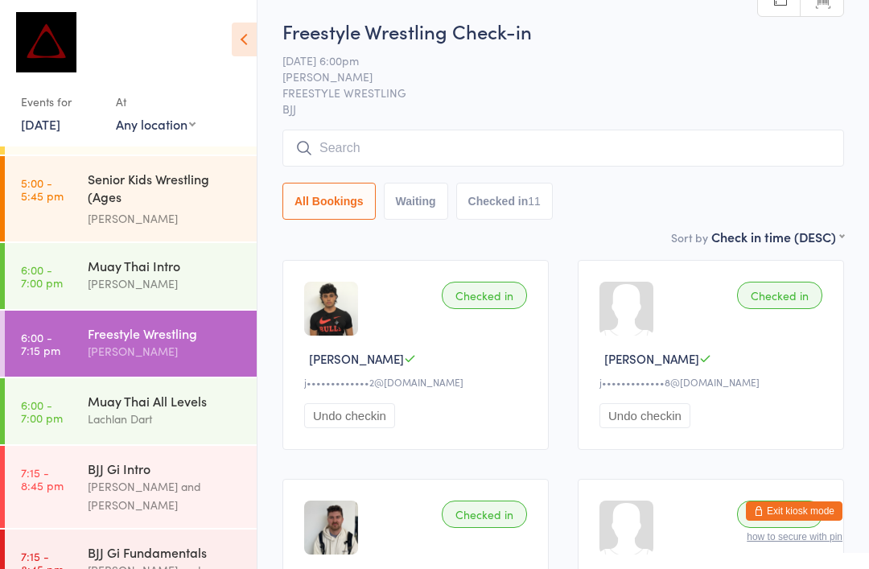
click at [501, 135] on input "search" at bounding box center [563, 148] width 562 height 37
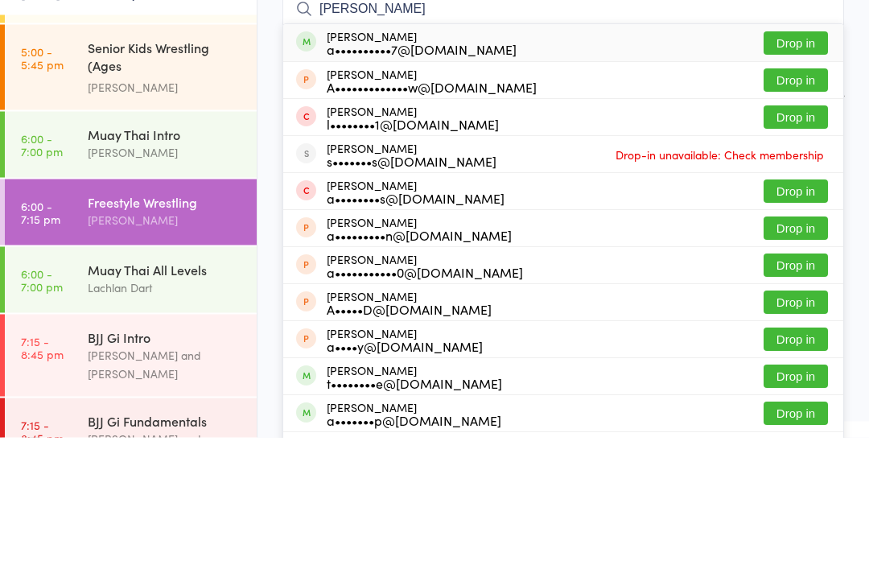
type input "[PERSON_NAME]"
click at [804, 163] on button "Drop in" at bounding box center [795, 174] width 64 height 23
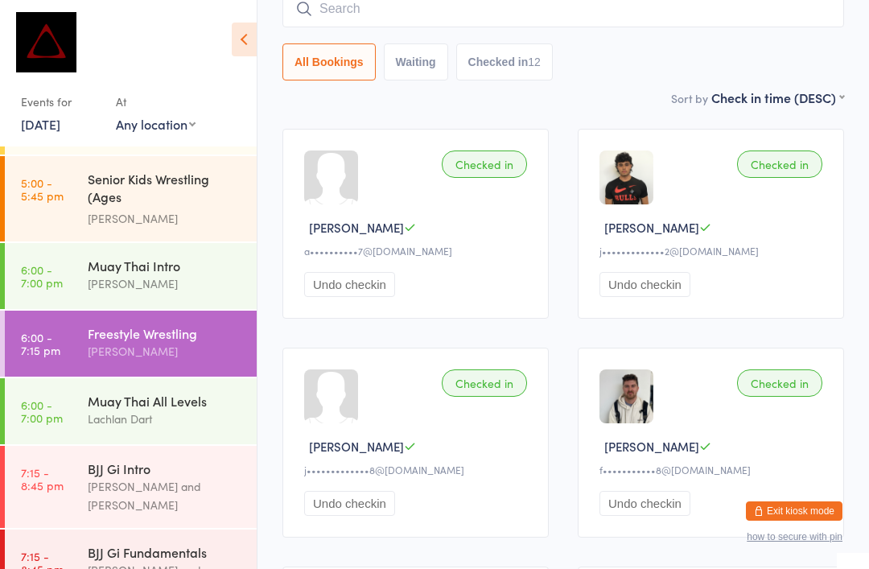
click at [394, 11] on input "search" at bounding box center [563, 8] width 562 height 37
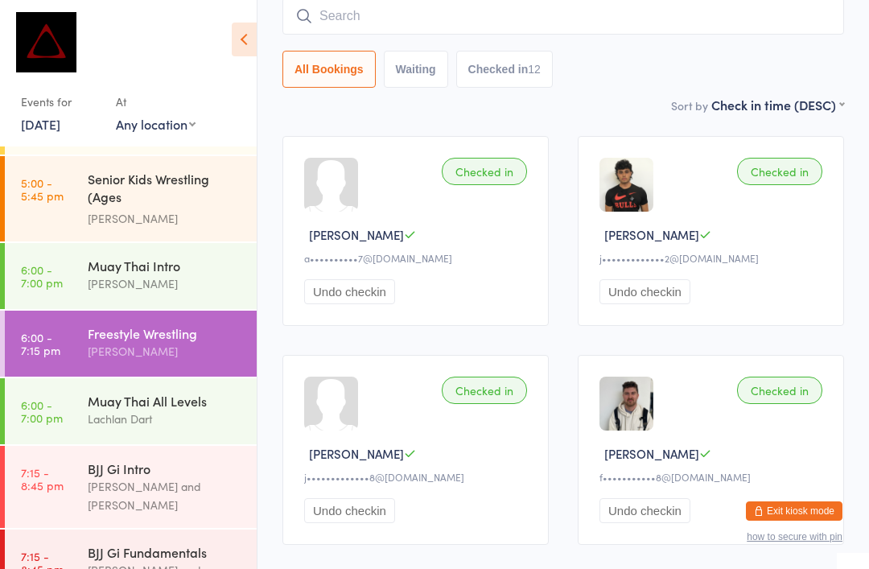
scroll to position [146, 0]
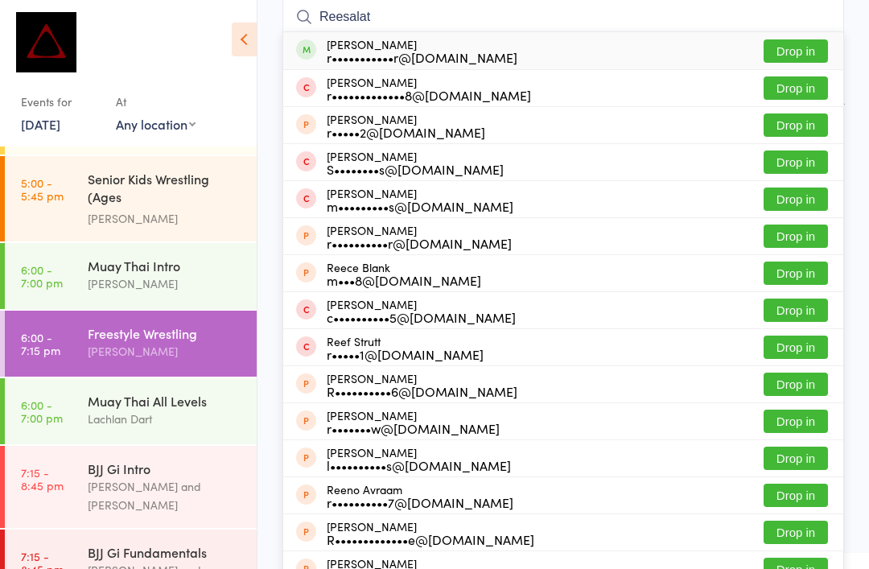
type input "Reesalat"
click at [798, 45] on button "Drop in" at bounding box center [795, 50] width 64 height 23
